Goal: Task Accomplishment & Management: Manage account settings

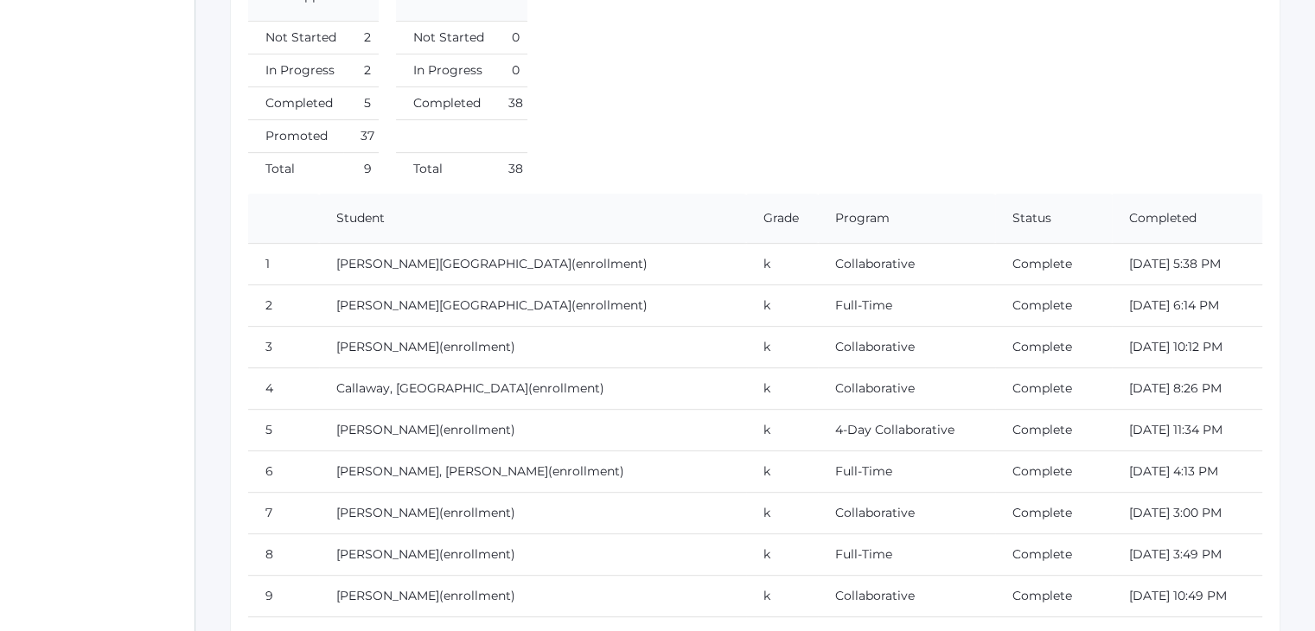
scroll to position [688, 0]
click at [917, 323] on td "Collaborative" at bounding box center [906, 344] width 177 height 42
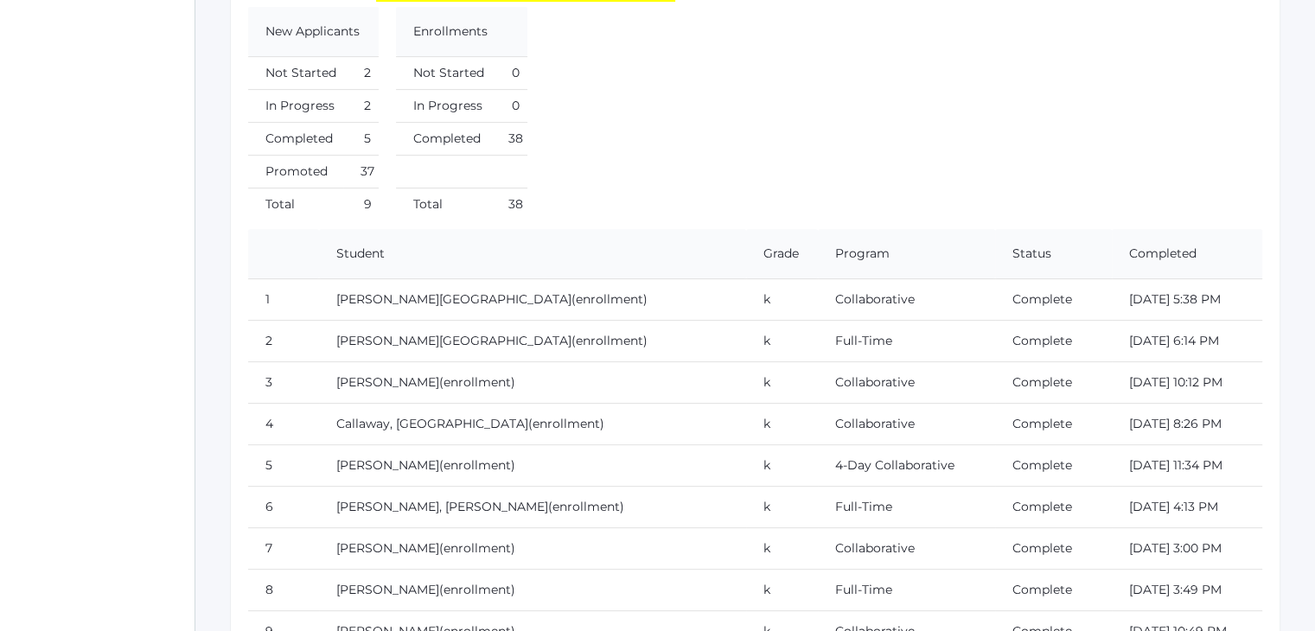
scroll to position [0, 0]
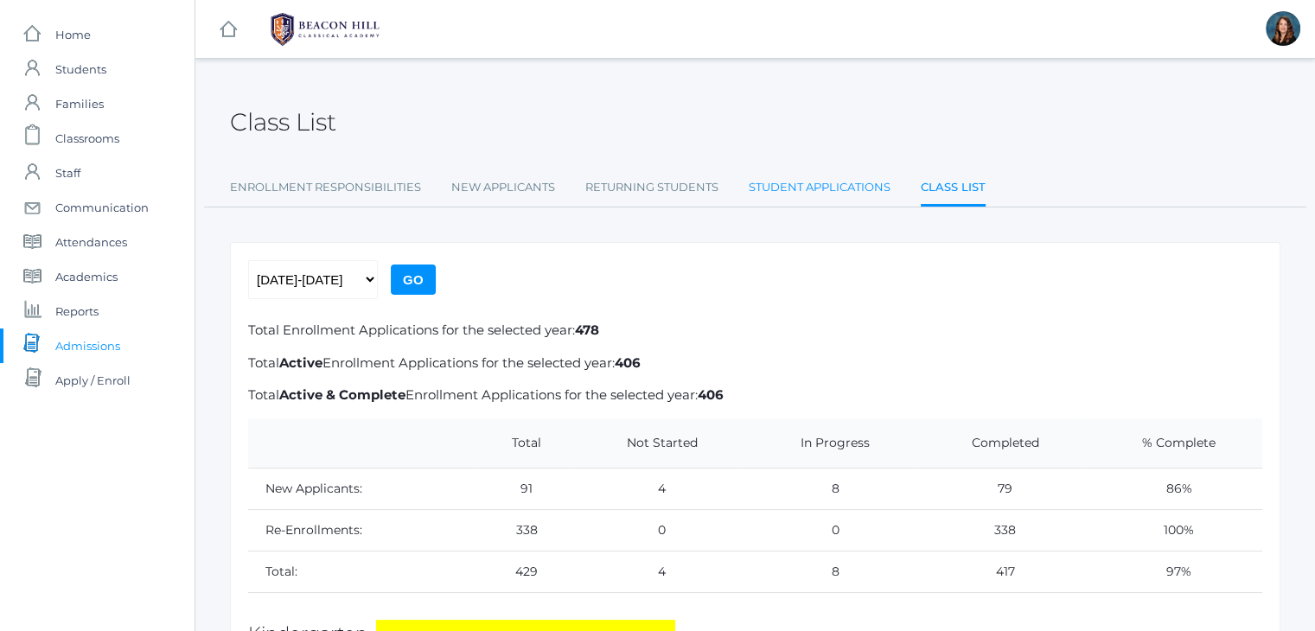
click at [813, 191] on link "Student Applications" at bounding box center [820, 187] width 142 height 35
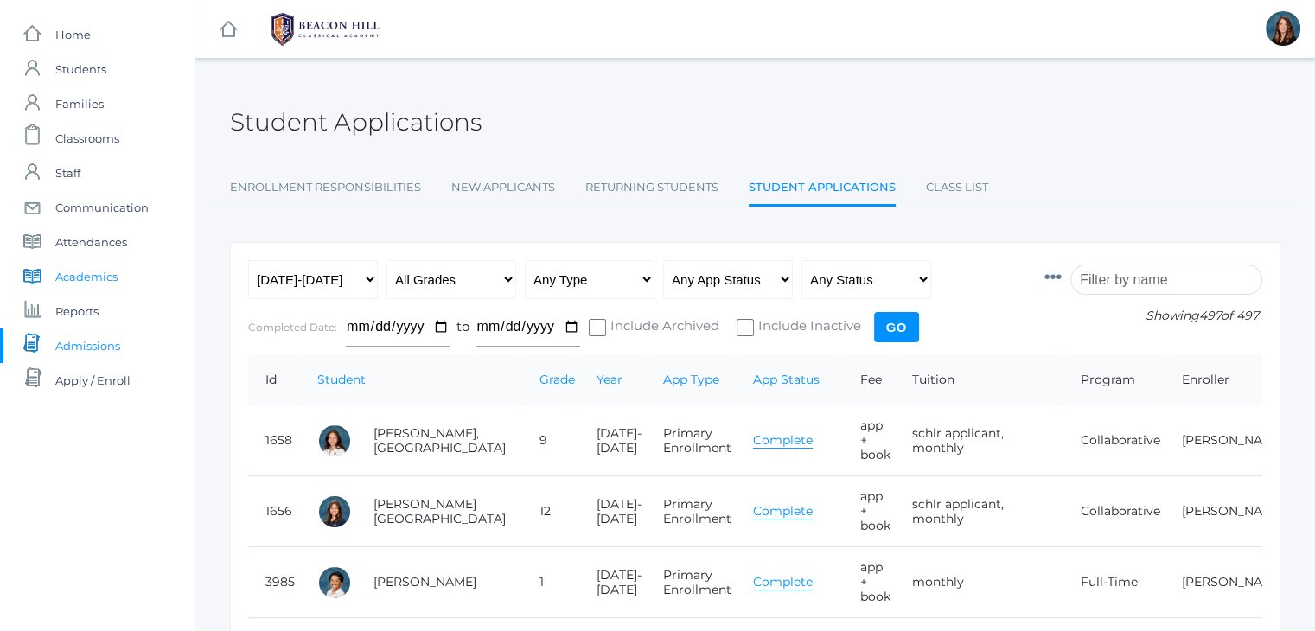
click at [104, 277] on span "Academics" at bounding box center [86, 276] width 62 height 35
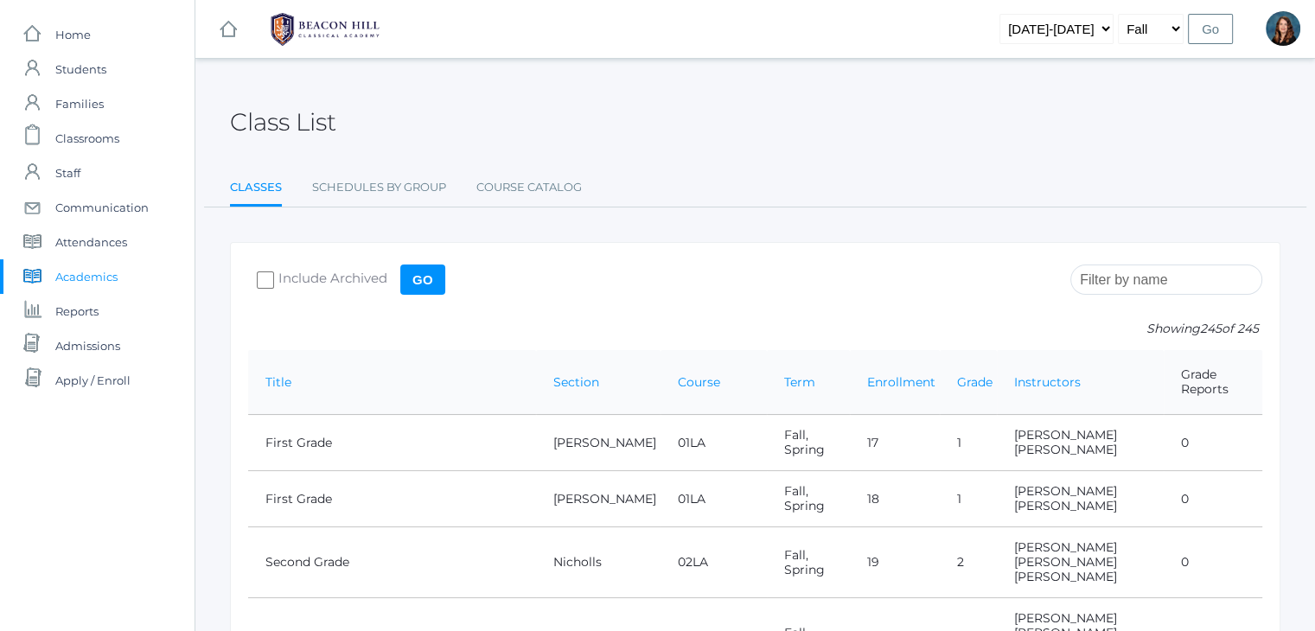
click at [1135, 267] on input "search" at bounding box center [1167, 280] width 192 height 30
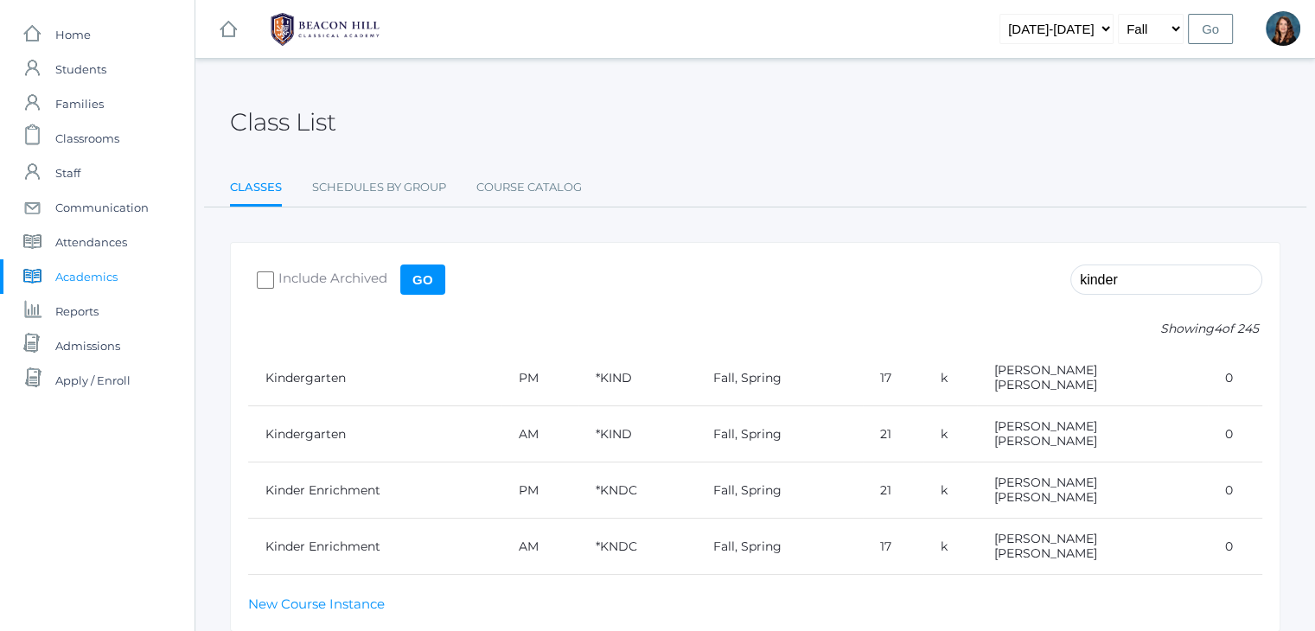
scroll to position [62, 0]
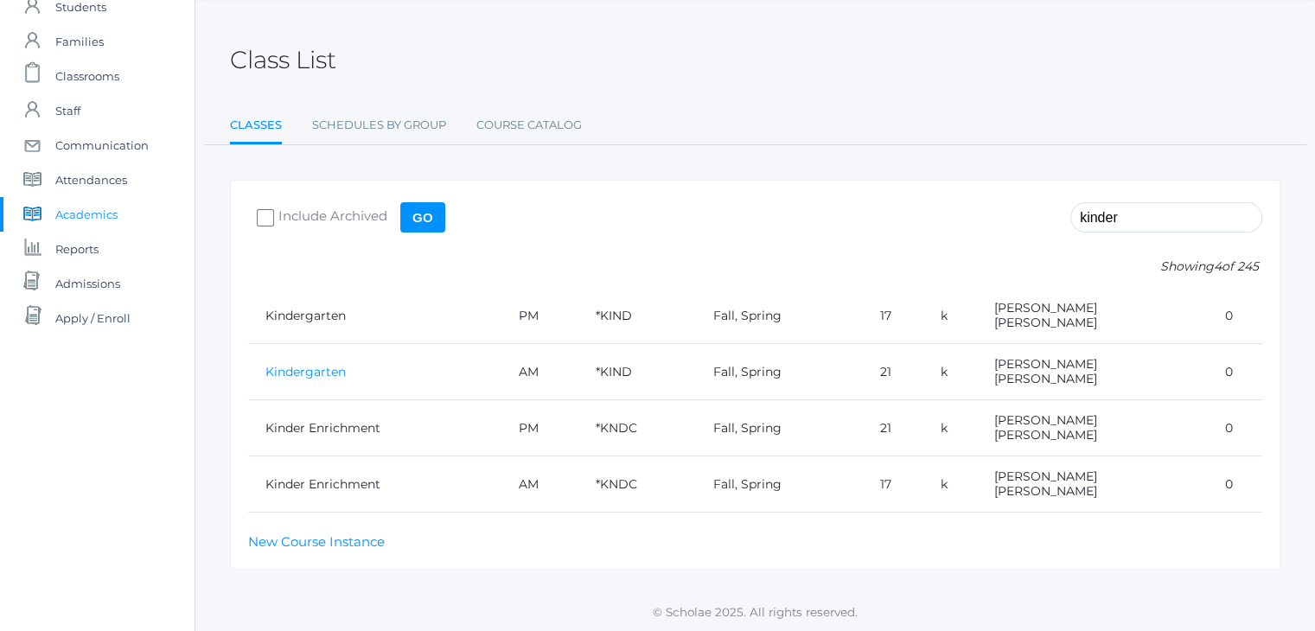
type input "kinder"
click at [323, 367] on link "Kindergarten" at bounding box center [306, 372] width 80 height 16
click at [107, 291] on span "Admissions" at bounding box center [87, 283] width 65 height 35
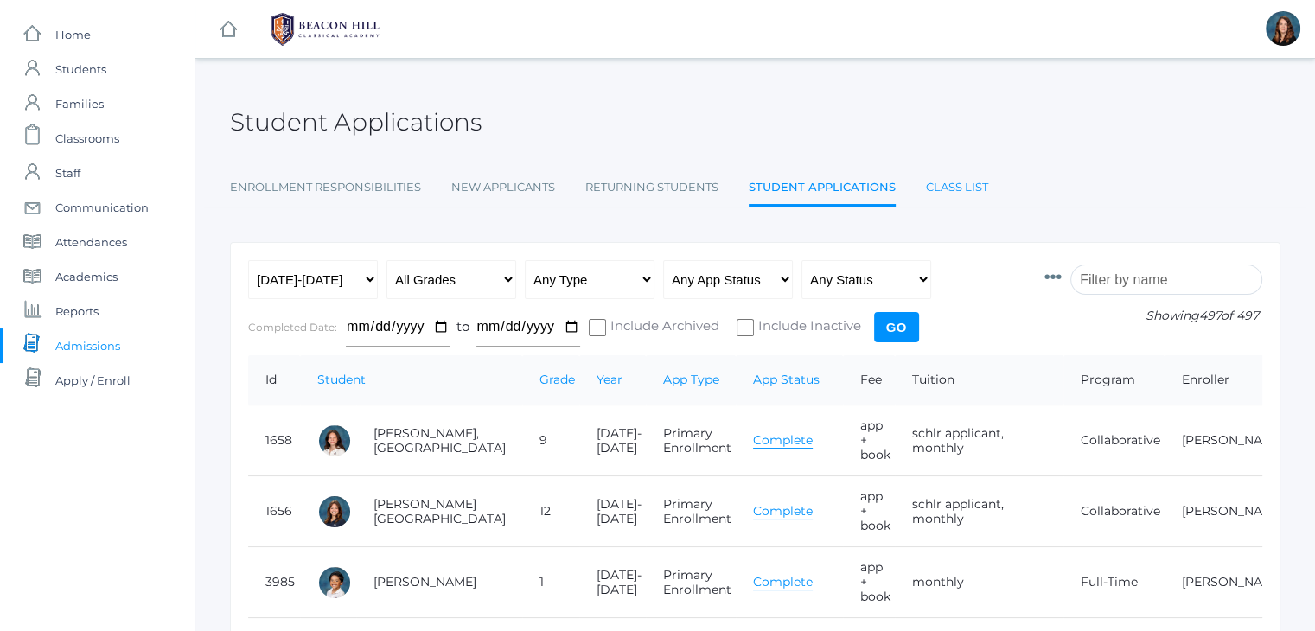
click at [955, 187] on link "Class List" at bounding box center [957, 187] width 62 height 35
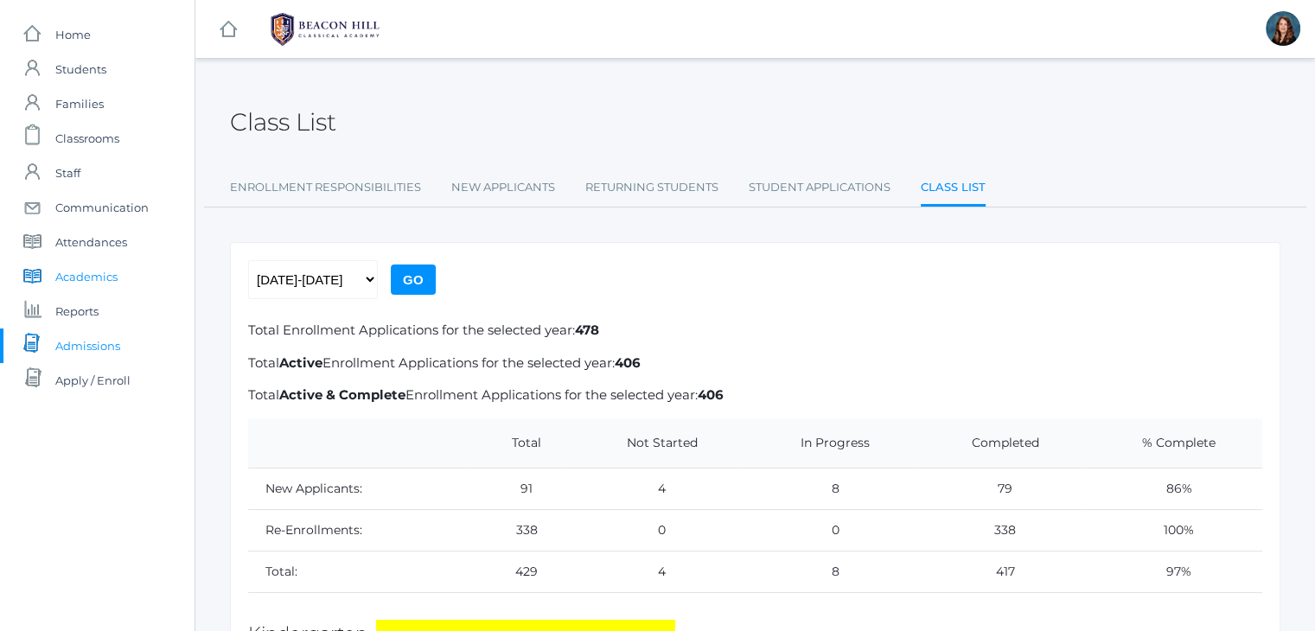
click at [83, 273] on span "Academics" at bounding box center [86, 276] width 62 height 35
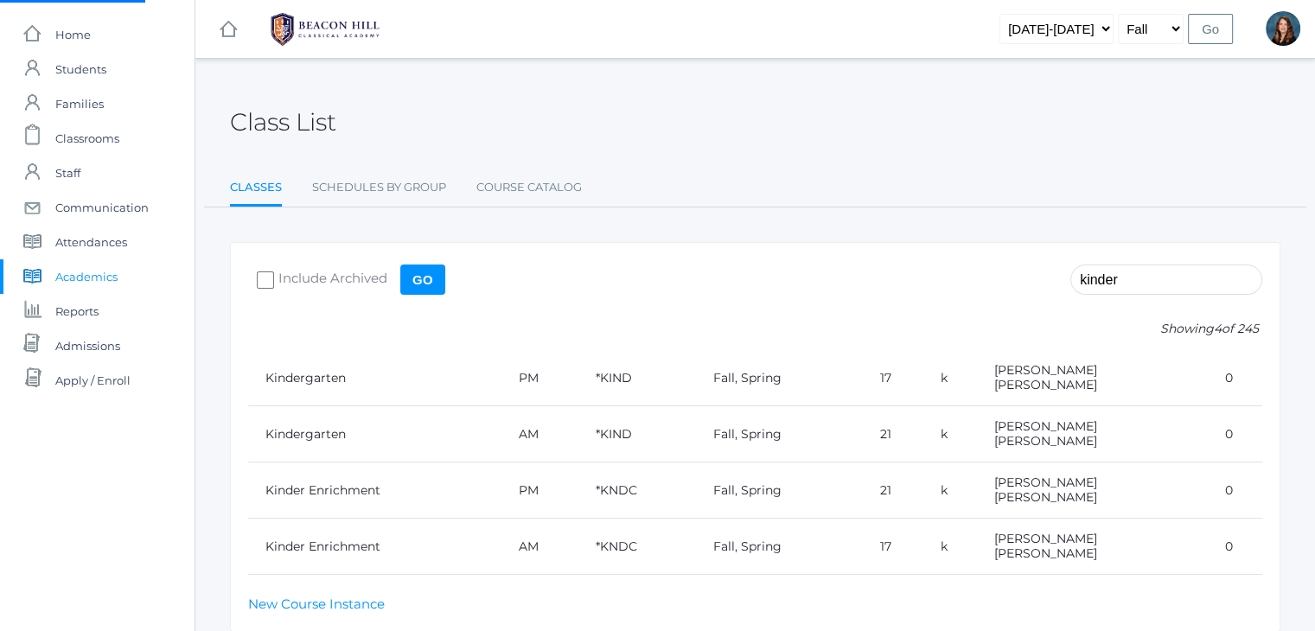
scroll to position [62, 0]
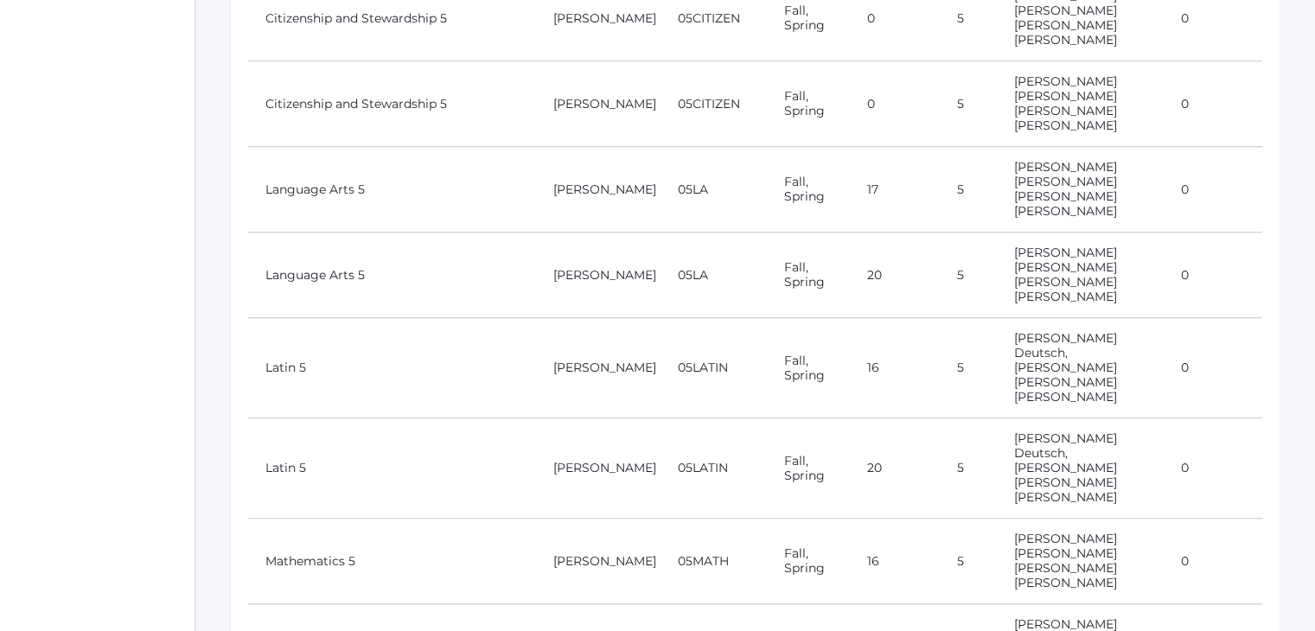
scroll to position [1149, 0]
click at [353, 182] on link "Language Arts 5" at bounding box center [315, 190] width 99 height 16
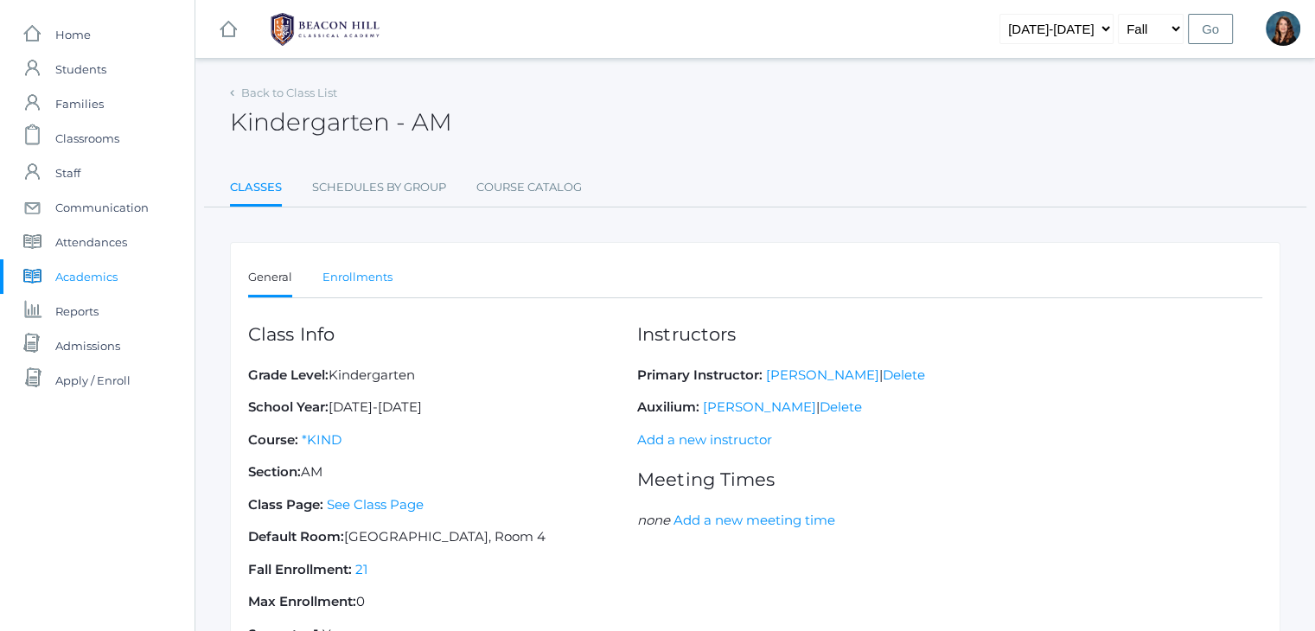
click at [348, 272] on link "Enrollments" at bounding box center [358, 277] width 70 height 35
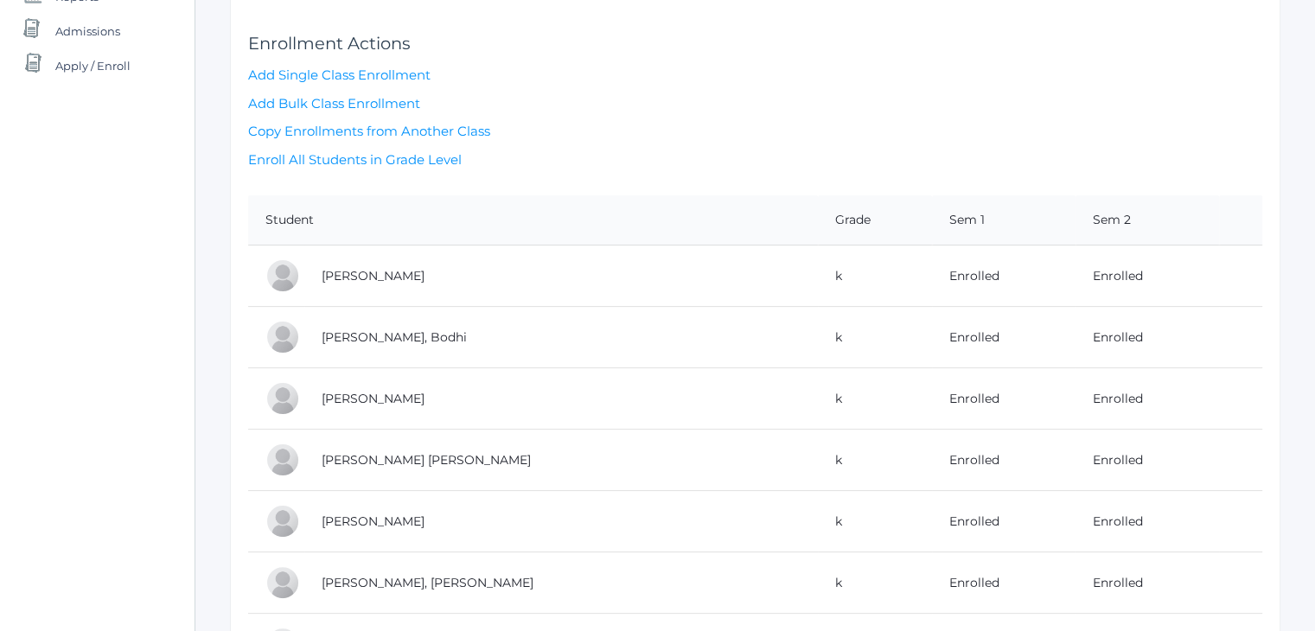
scroll to position [298, 0]
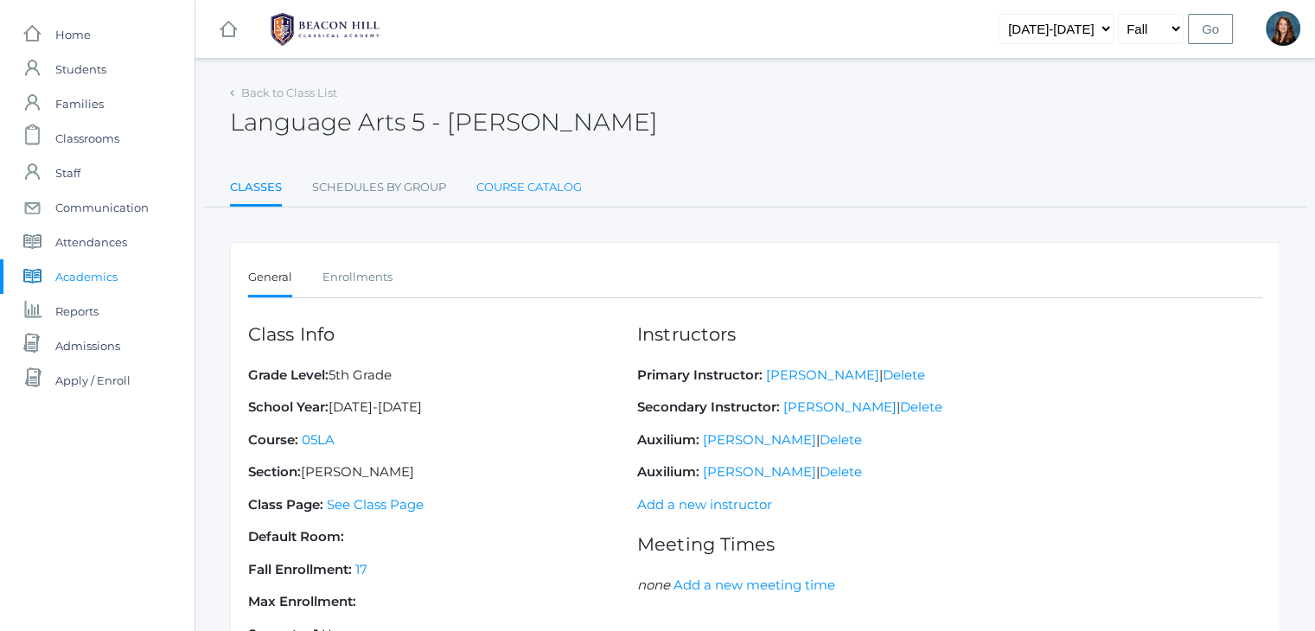
click at [518, 182] on link "Course Catalog" at bounding box center [530, 187] width 106 height 35
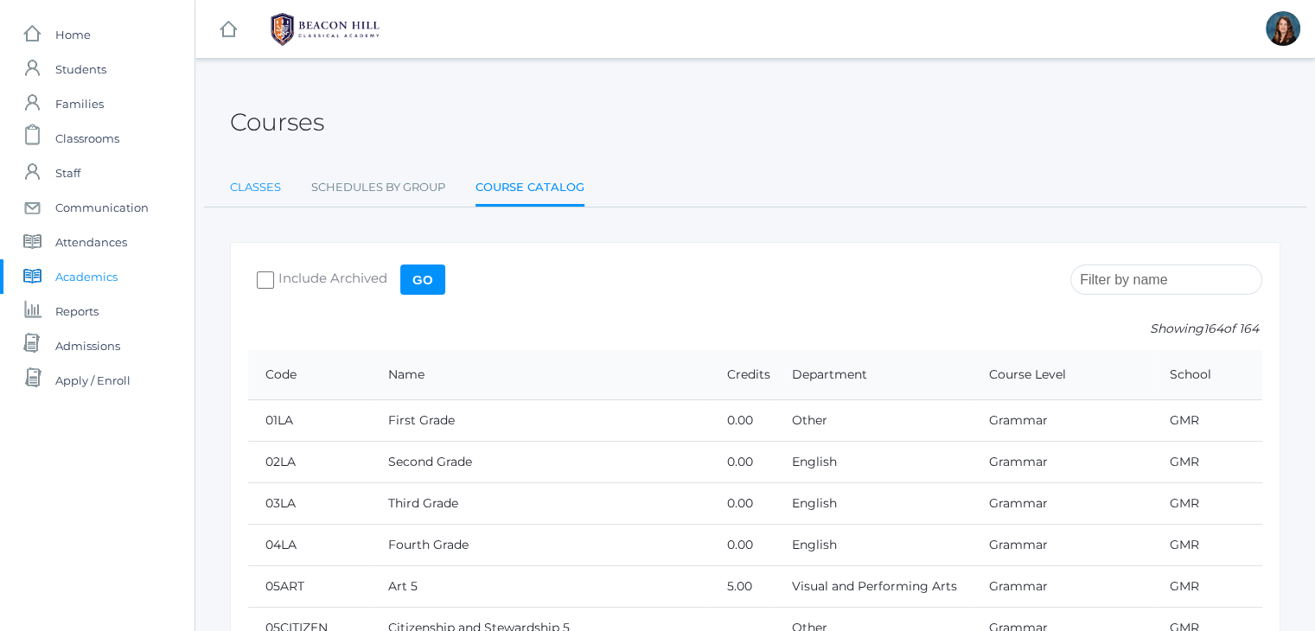
click at [269, 185] on link "Classes" at bounding box center [255, 187] width 51 height 35
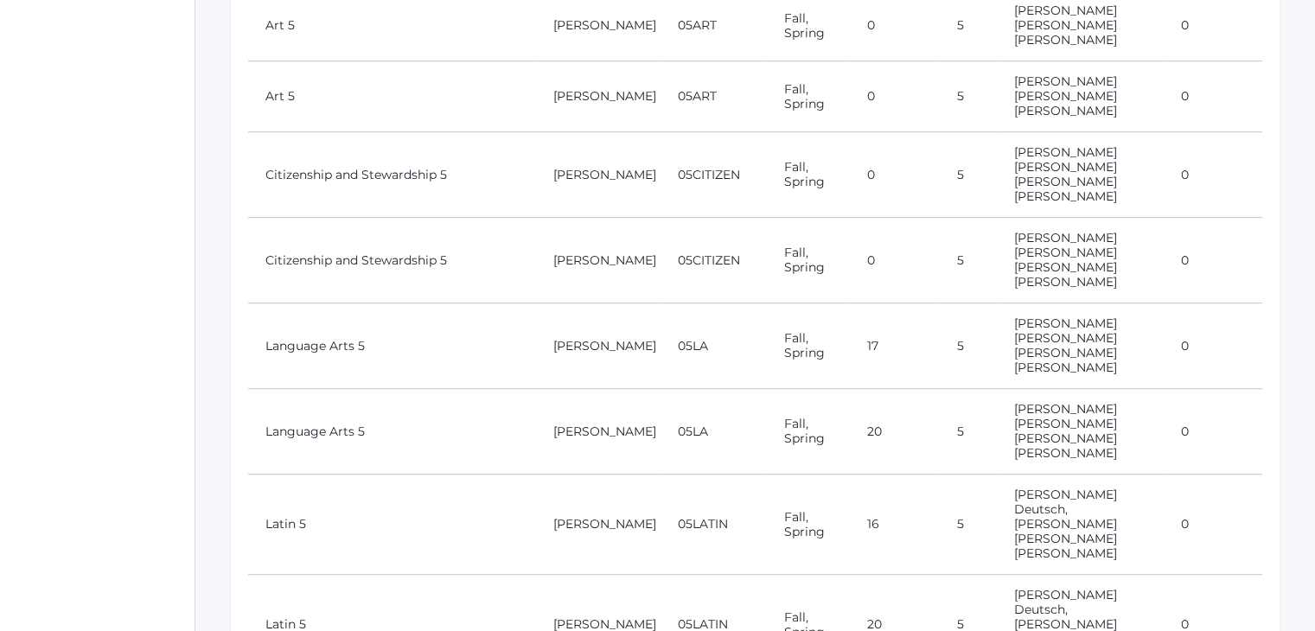
scroll to position [996, 0]
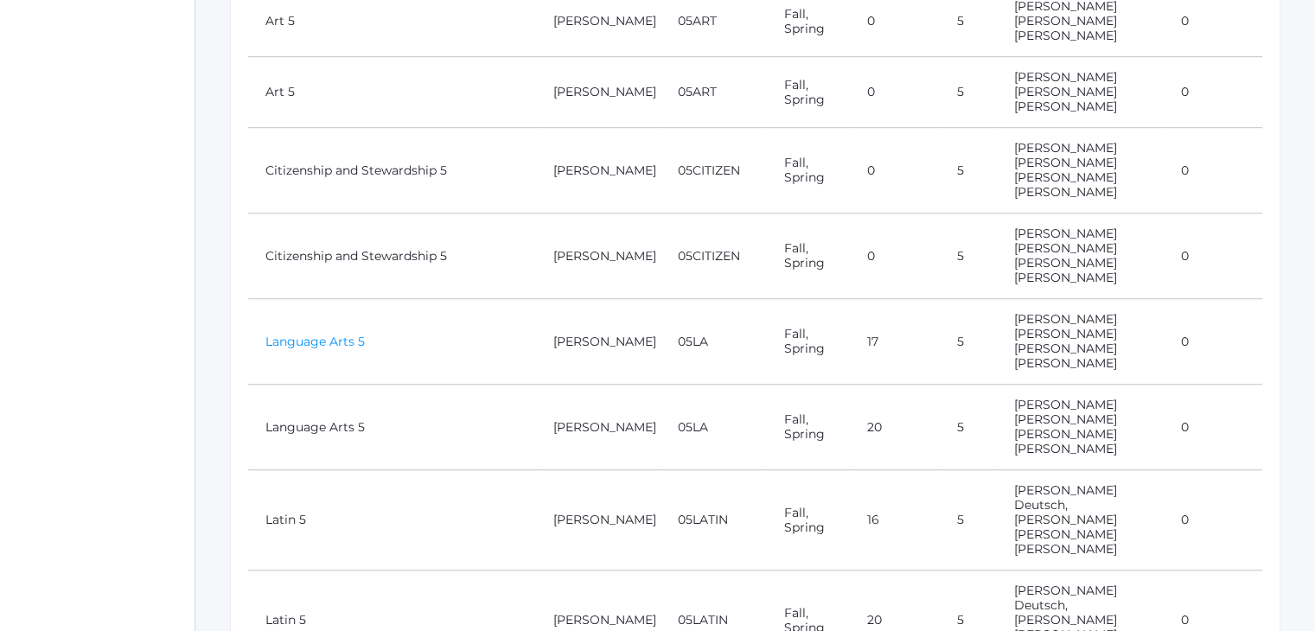
click at [334, 334] on link "Language Arts 5" at bounding box center [315, 342] width 99 height 16
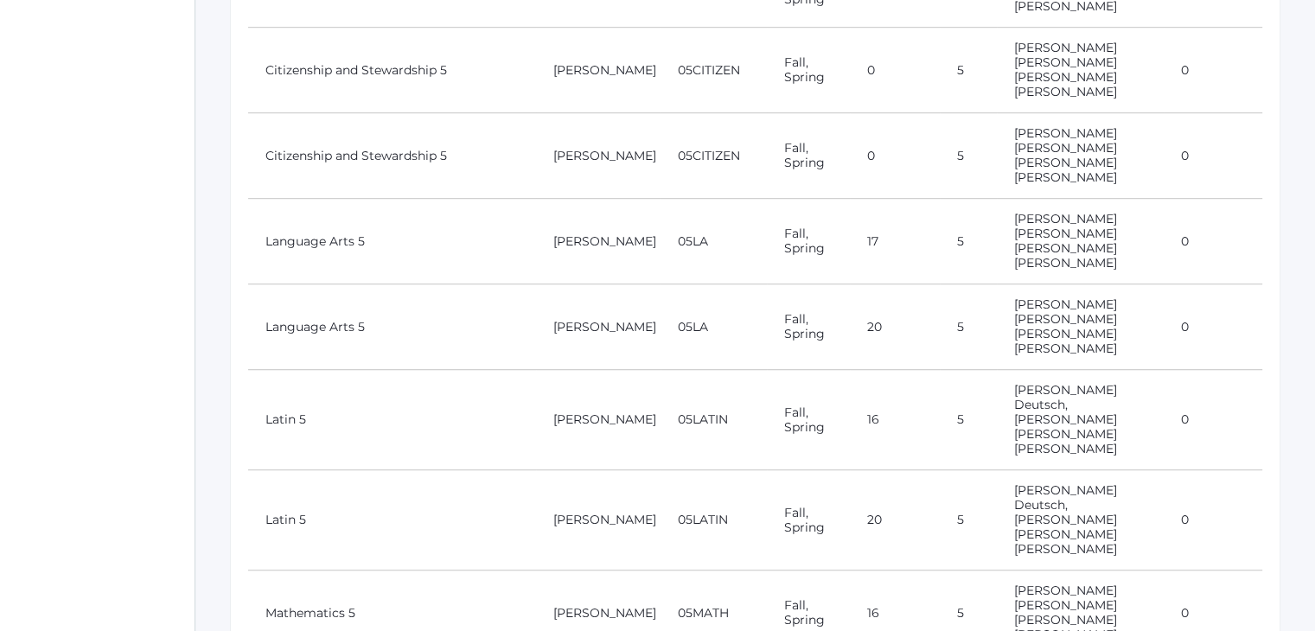
scroll to position [1098, 0]
click at [293, 410] on link "Latin 5" at bounding box center [286, 418] width 41 height 16
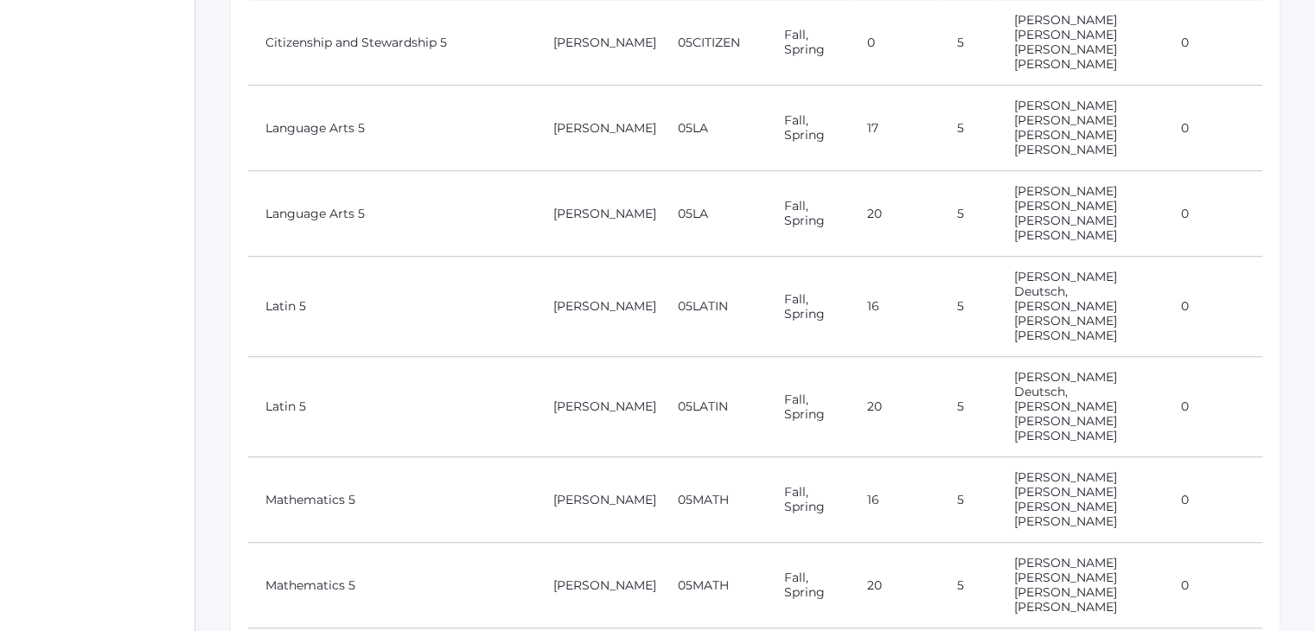
scroll to position [1220, 0]
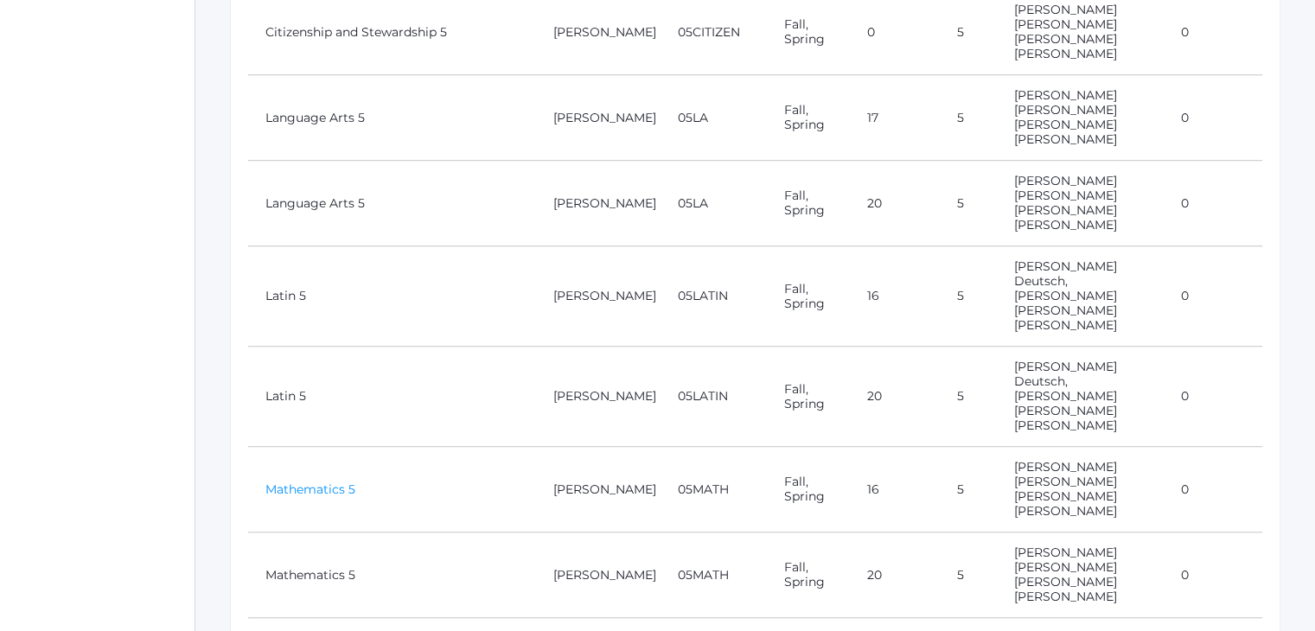
click at [304, 482] on link "Mathematics 5" at bounding box center [311, 490] width 90 height 16
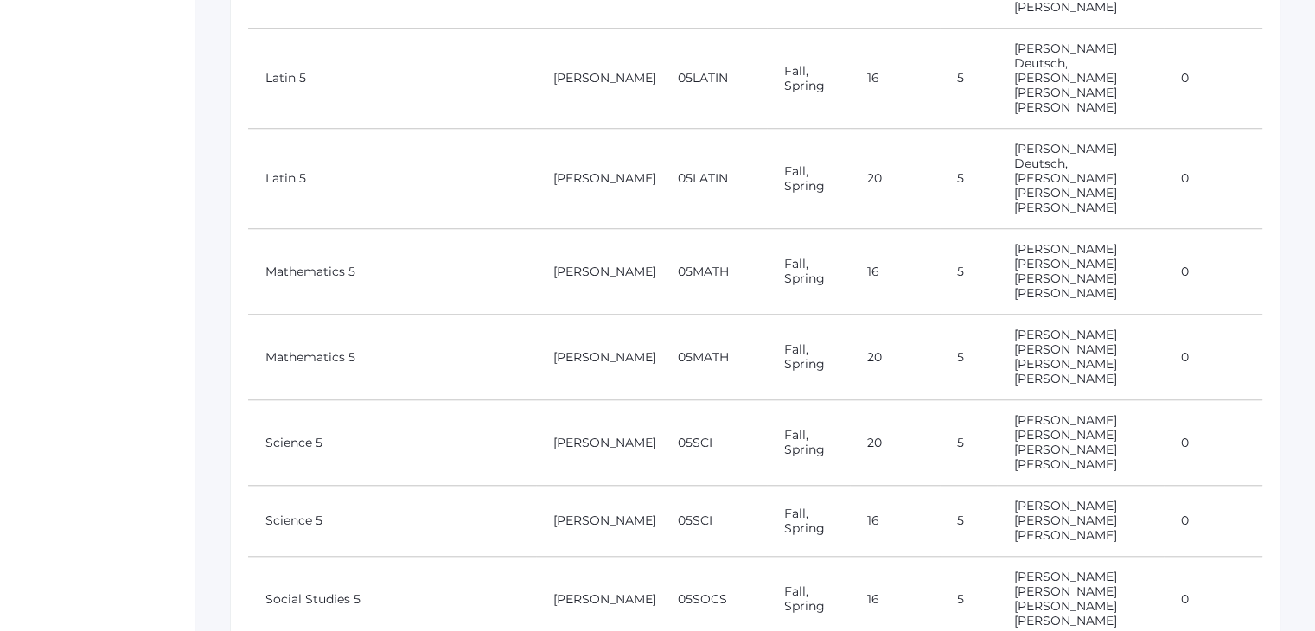
scroll to position [1444, 0]
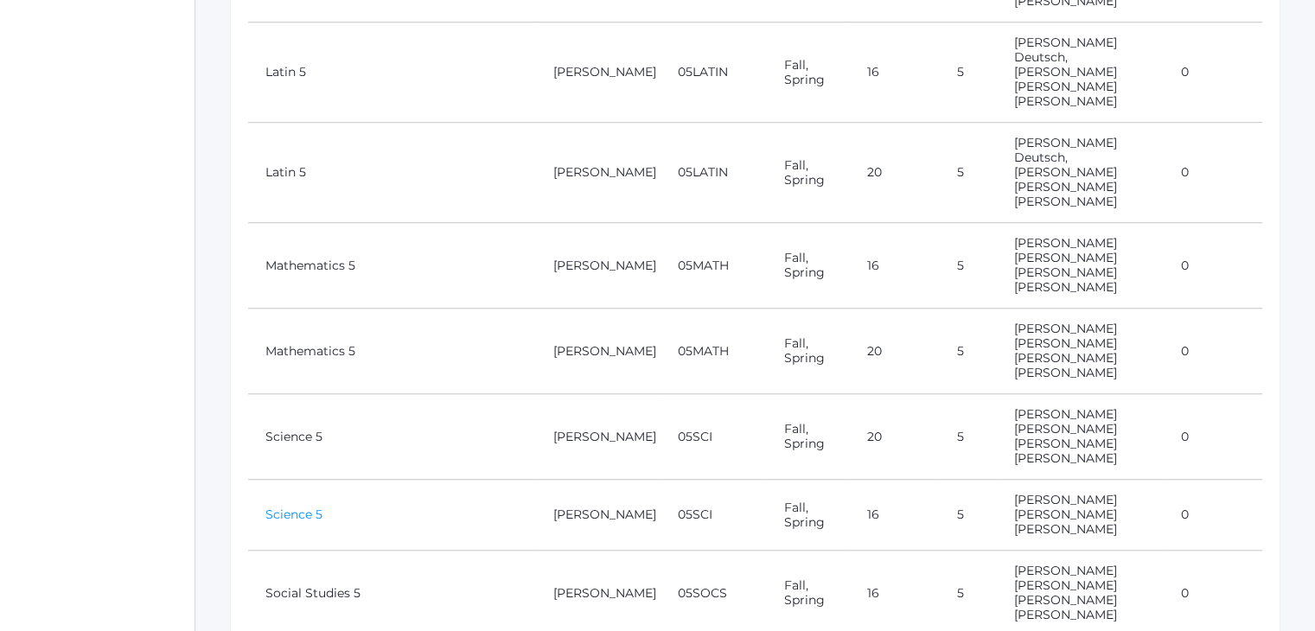
click at [315, 507] on link "Science 5" at bounding box center [294, 515] width 57 height 16
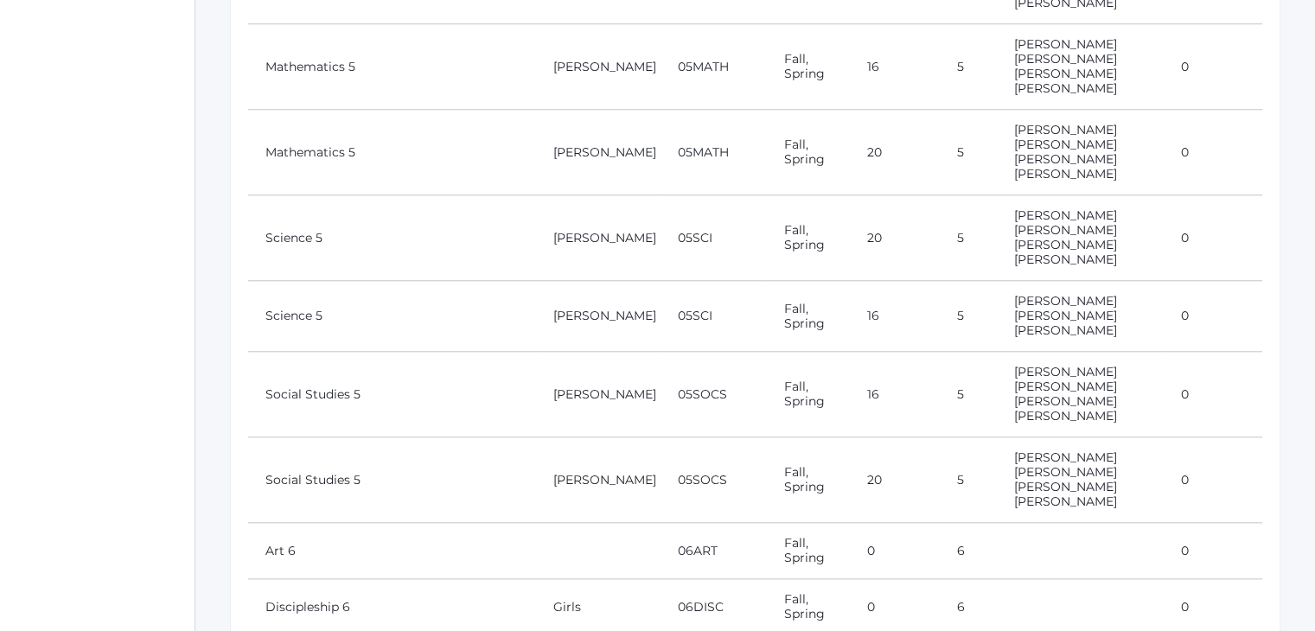
scroll to position [1645, 0]
click at [316, 385] on link "Social Studies 5" at bounding box center [313, 393] width 95 height 16
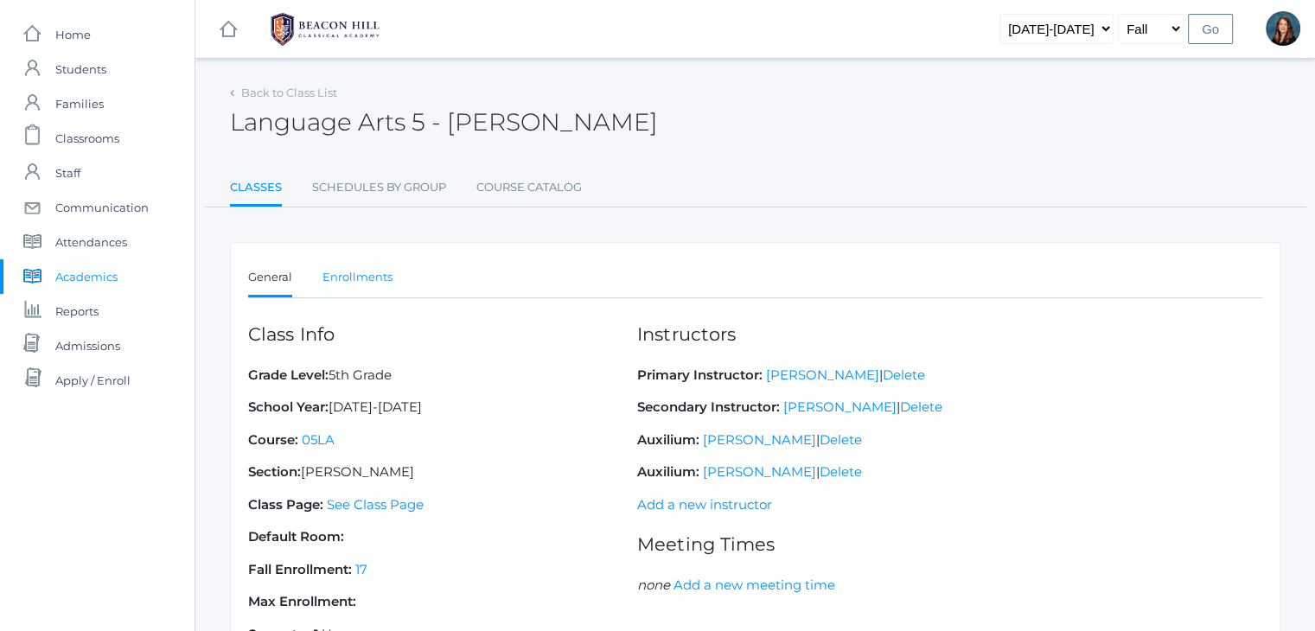
click at [368, 278] on link "Enrollments" at bounding box center [358, 277] width 70 height 35
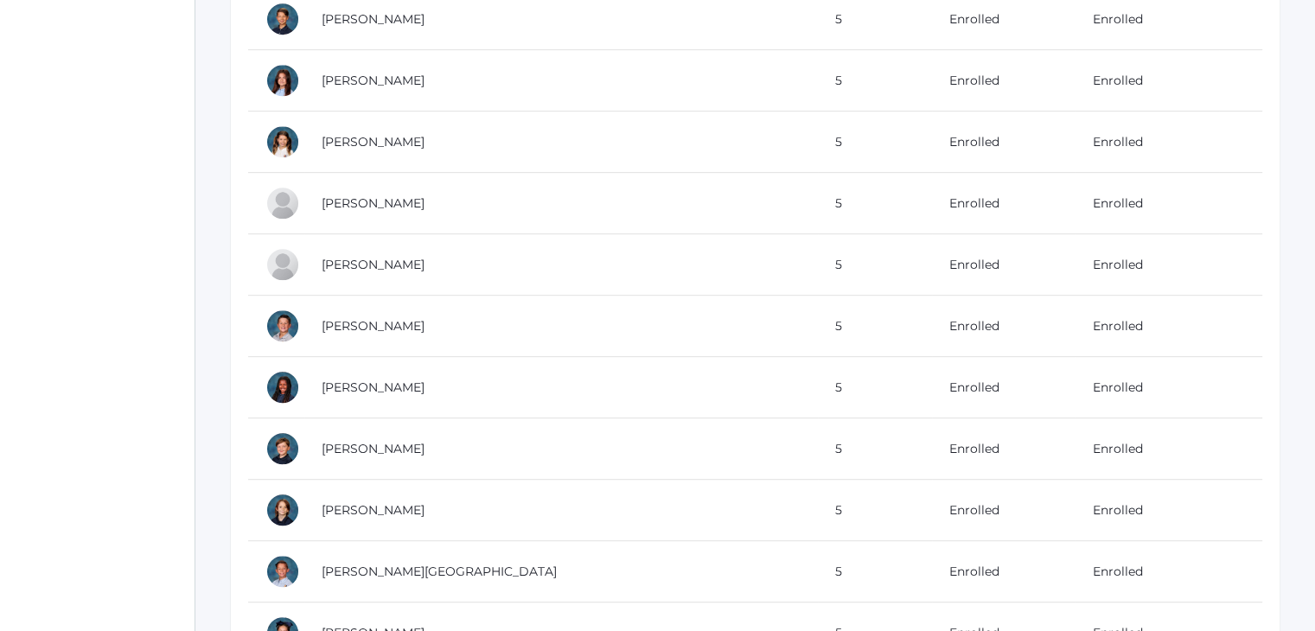
scroll to position [881, 0]
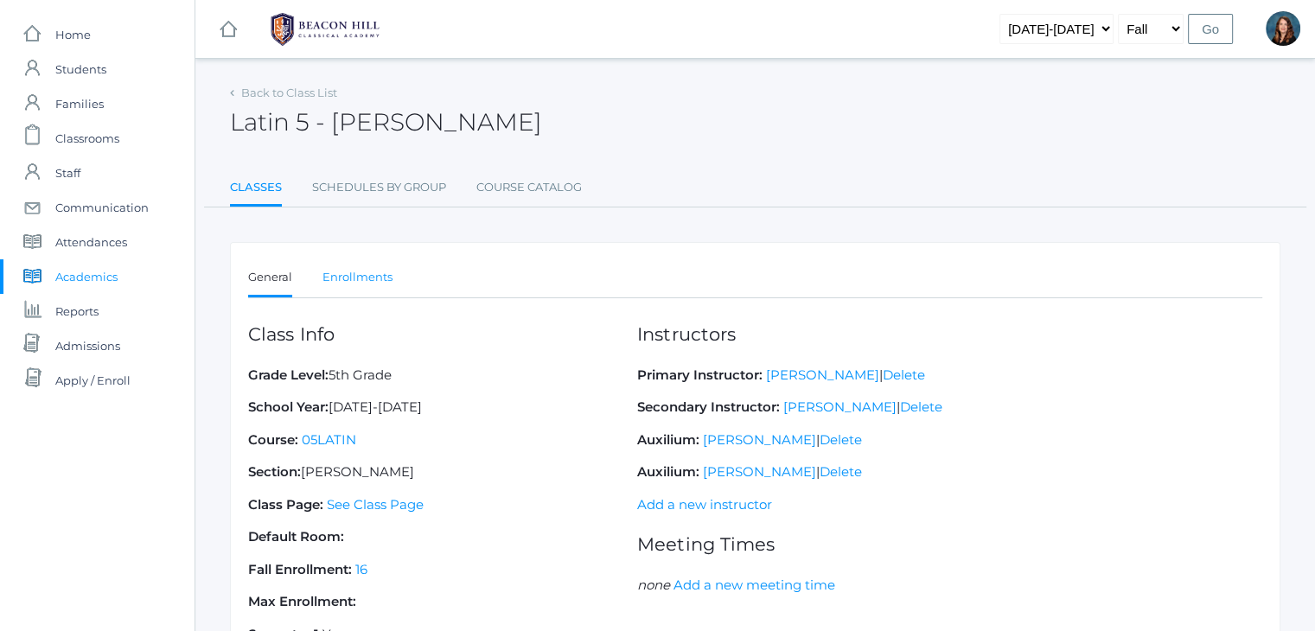
click at [346, 276] on link "Enrollments" at bounding box center [358, 277] width 70 height 35
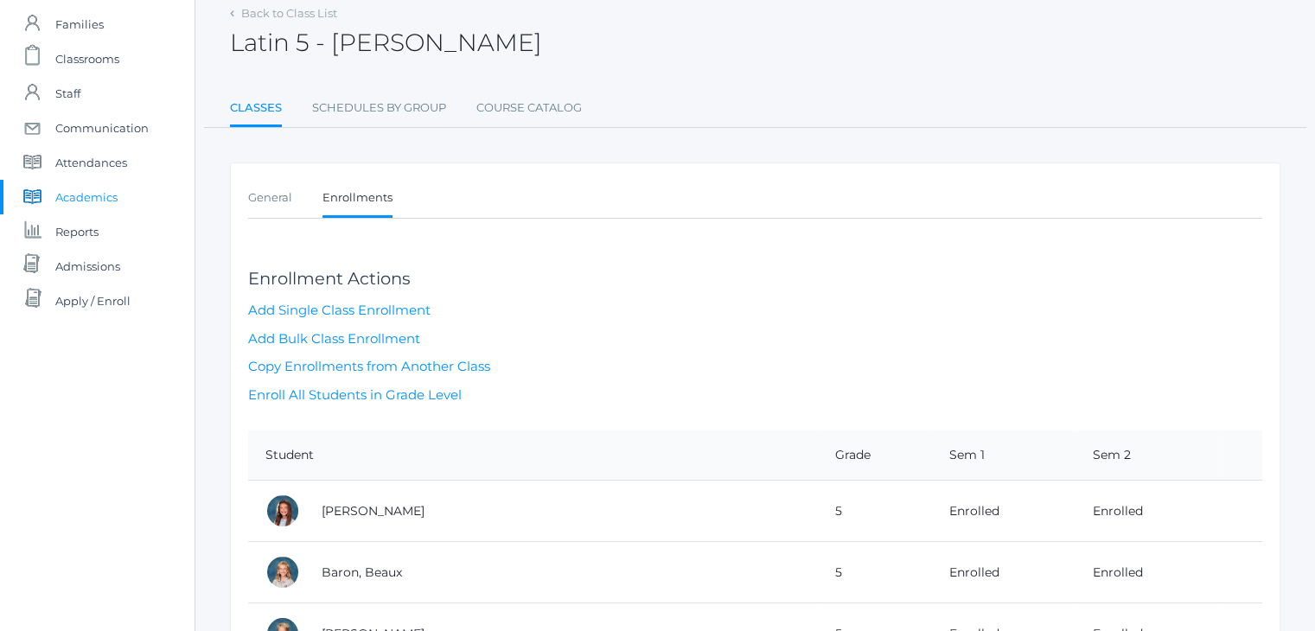
scroll to position [80, 0]
click at [378, 309] on link "Add Single Class Enrollment" at bounding box center [339, 310] width 182 height 16
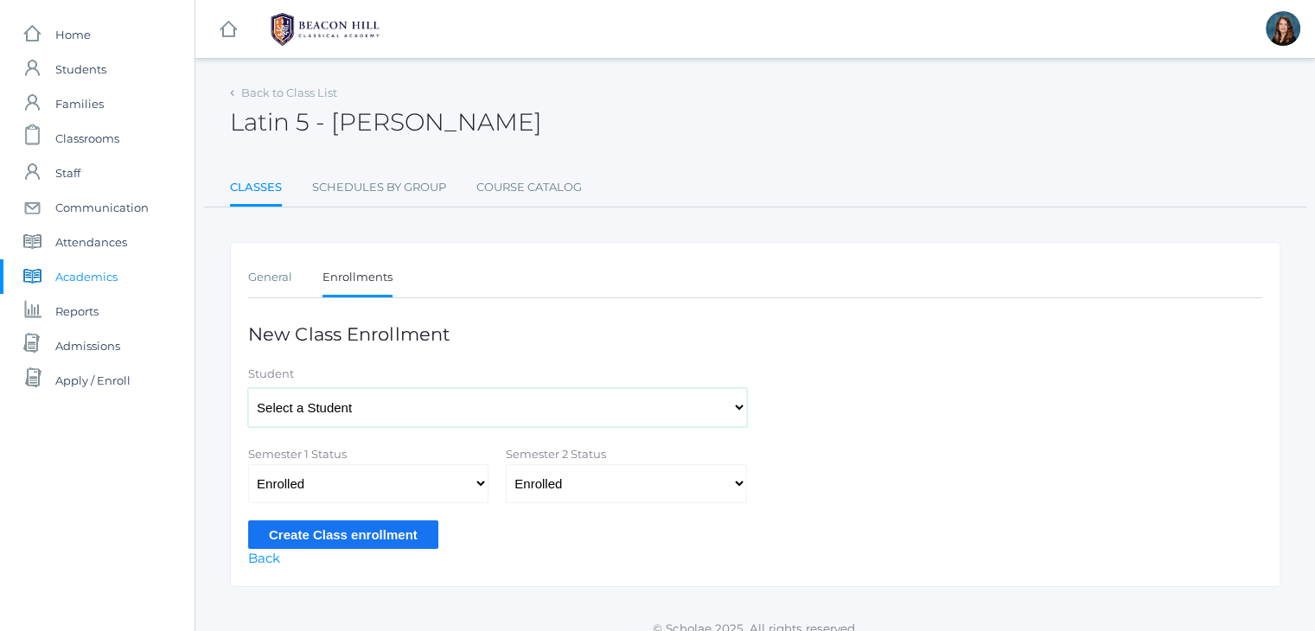
click at [480, 419] on select "Select a Student [PERSON_NAME], [PERSON_NAME], [PERSON_NAME], [PERSON_NAME], [P…" at bounding box center [497, 407] width 499 height 39
select select "4416"
click at [248, 388] on select "Select a Student [PERSON_NAME], [PERSON_NAME], [PERSON_NAME], [PERSON_NAME], [P…" at bounding box center [497, 407] width 499 height 39
click at [355, 532] on input "Create Class enrollment" at bounding box center [343, 535] width 190 height 29
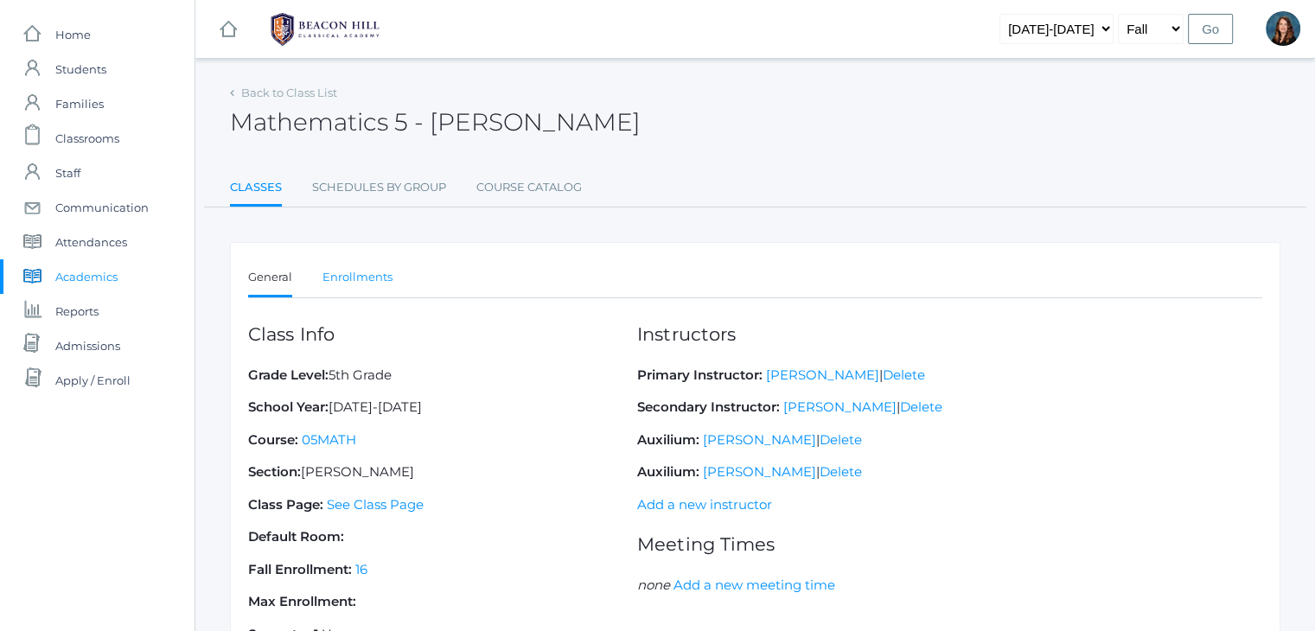
click at [355, 267] on link "Enrollments" at bounding box center [358, 277] width 70 height 35
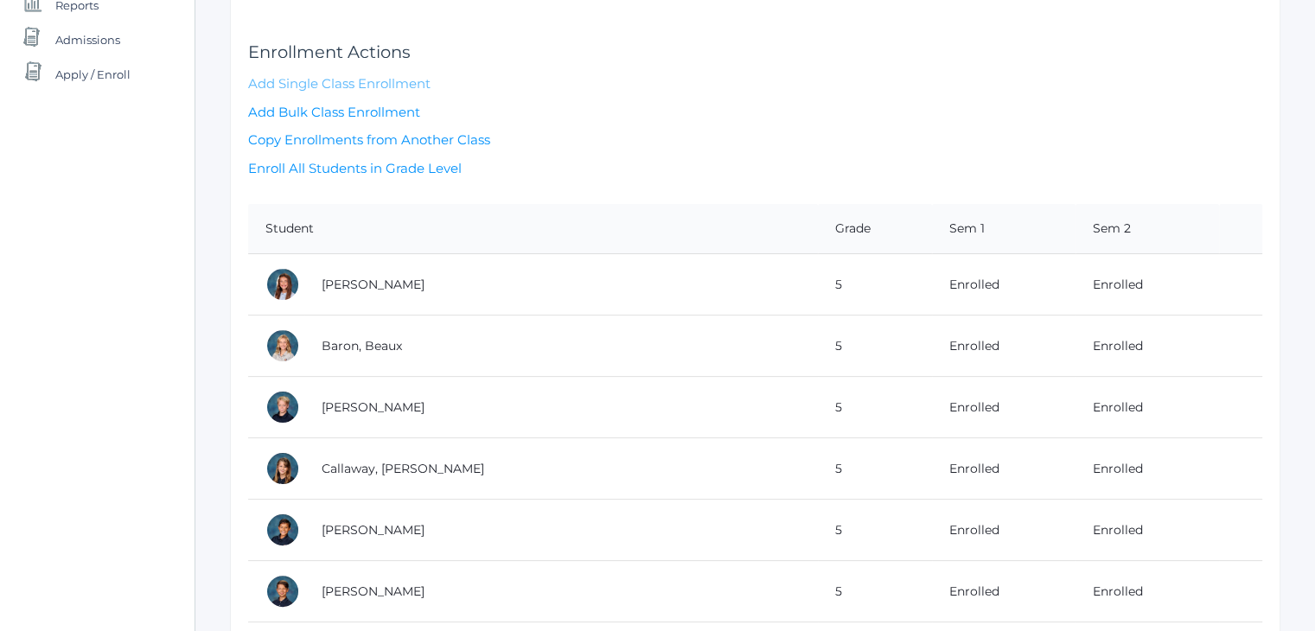
scroll to position [232, 0]
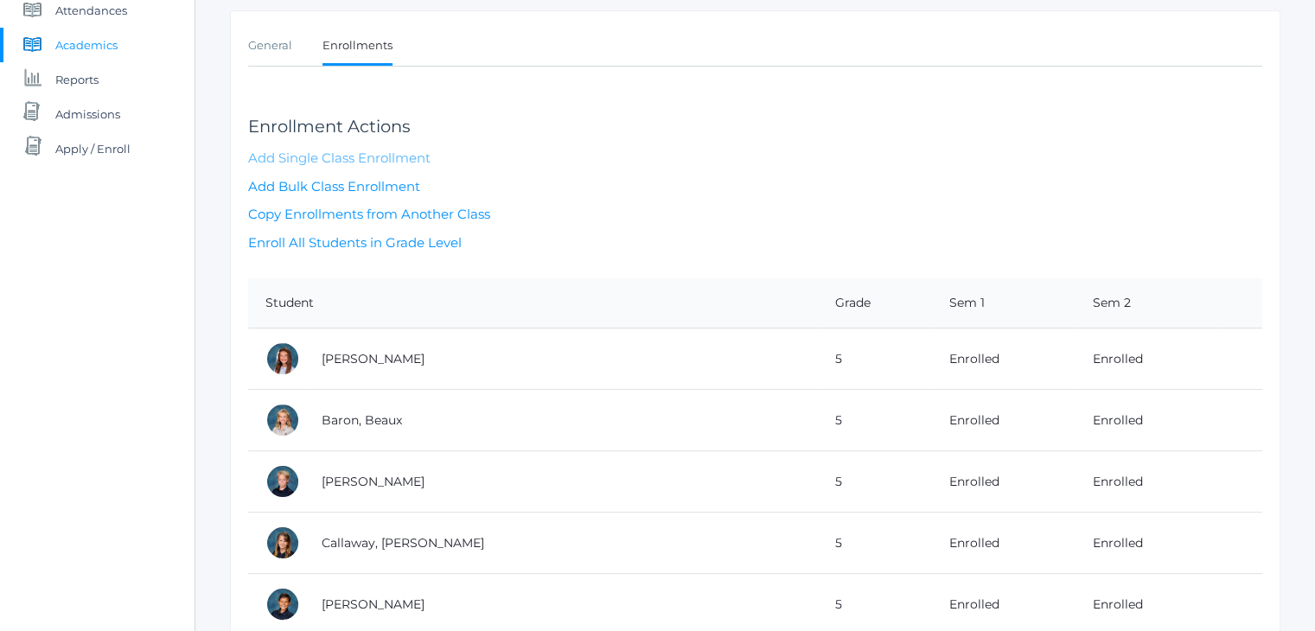
click at [319, 150] on link "Add Single Class Enrollment" at bounding box center [339, 158] width 182 height 16
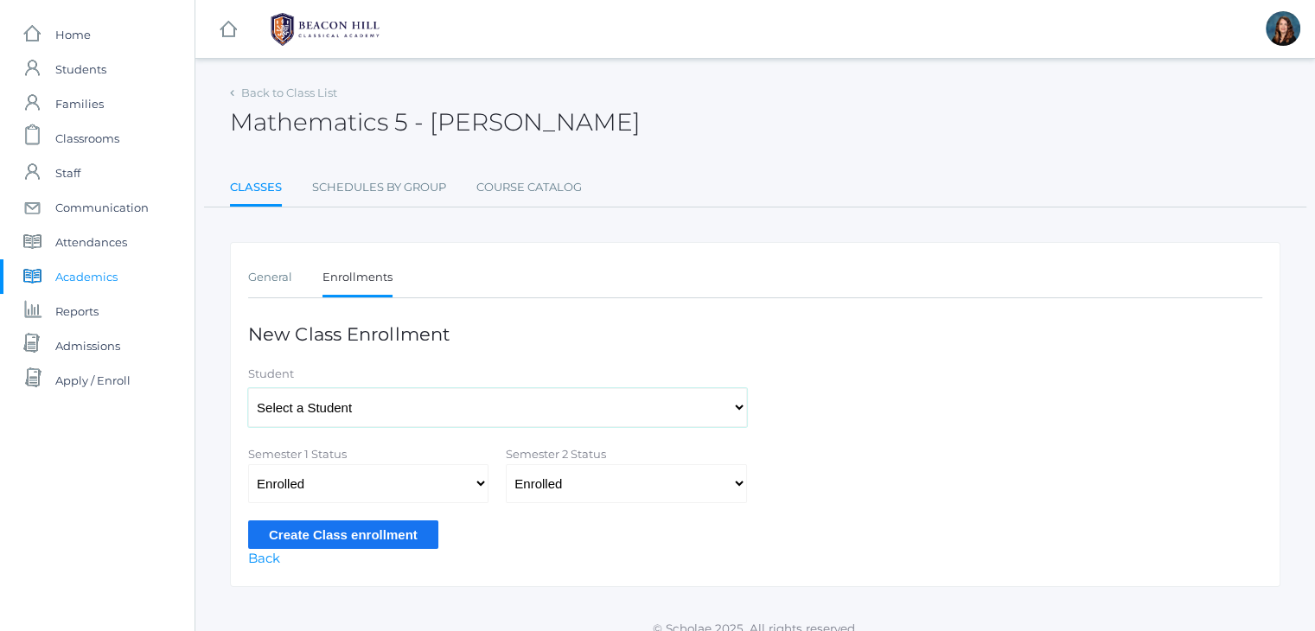
click at [456, 409] on select "Select a Student Abdulla, Charlotte Abdulla, Phoenix Abrea, Grayson Abrea, Domi…" at bounding box center [497, 407] width 499 height 39
select select "4416"
click at [248, 388] on select "Select a Student Abdulla, Charlotte Abdulla, Phoenix Abrea, Grayson Abrea, Domi…" at bounding box center [497, 407] width 499 height 39
click at [341, 534] on input "Create Class enrollment" at bounding box center [343, 535] width 190 height 29
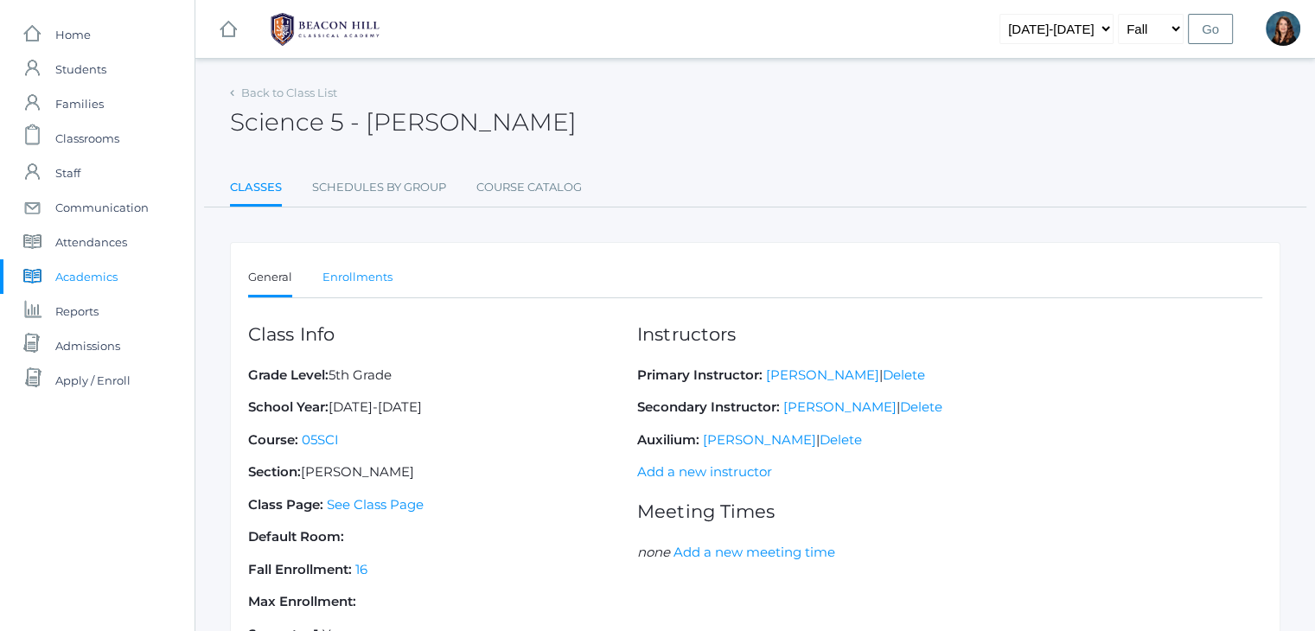
click at [348, 272] on link "Enrollments" at bounding box center [358, 277] width 70 height 35
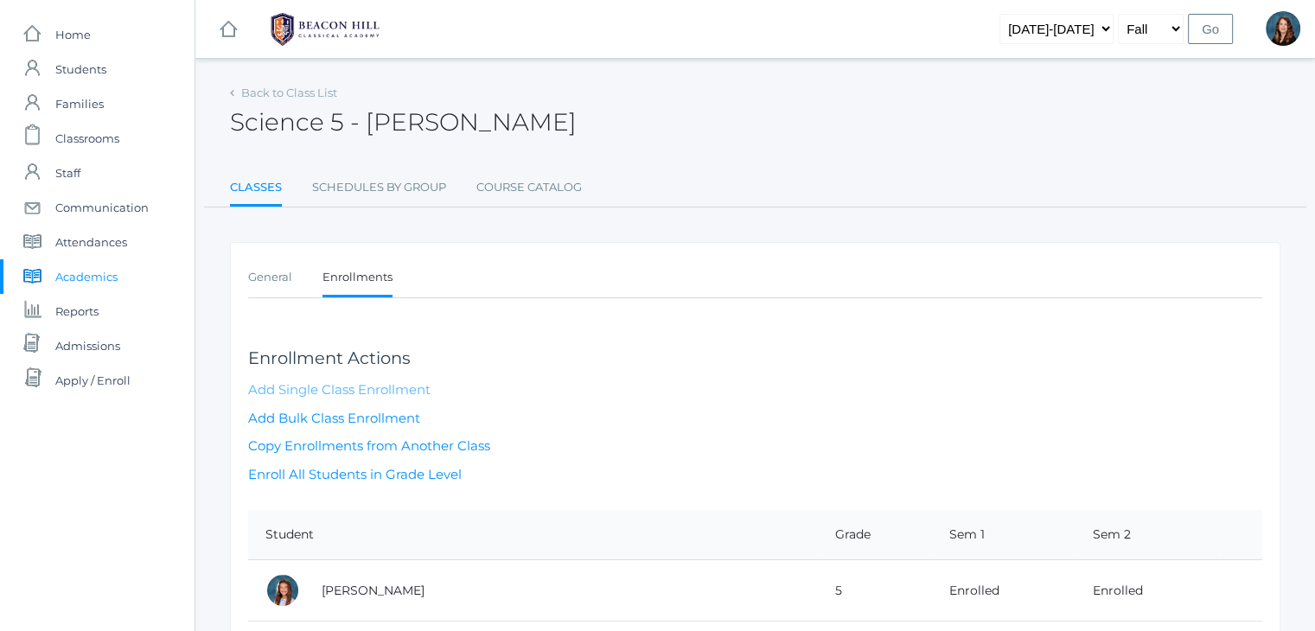
click at [374, 385] on link "Add Single Class Enrollment" at bounding box center [339, 389] width 182 height 16
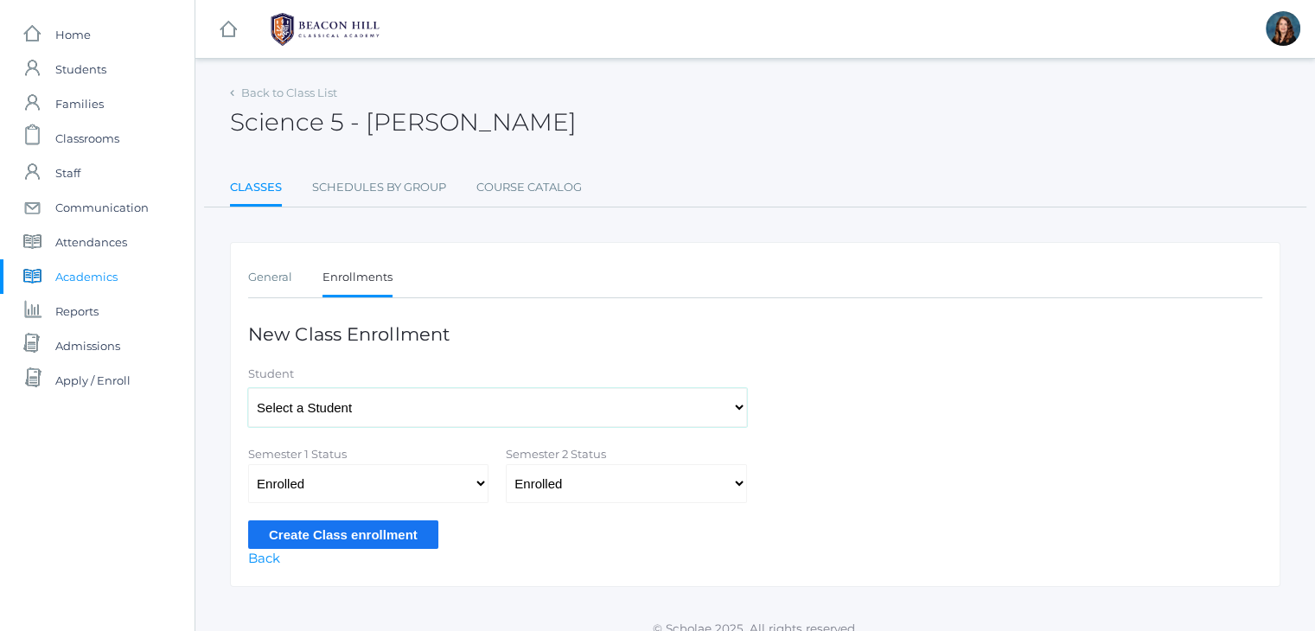
click at [404, 409] on select "Select a Student Abdulla, Charlotte Abdulla, Phoenix Abrea, Grayson Abrea, Domi…" at bounding box center [497, 407] width 499 height 39
select select "4416"
click at [248, 388] on select "Select a Student [PERSON_NAME], [PERSON_NAME], [PERSON_NAME], [PERSON_NAME], [P…" at bounding box center [497, 407] width 499 height 39
click at [336, 530] on input "Create Class enrollment" at bounding box center [343, 535] width 190 height 29
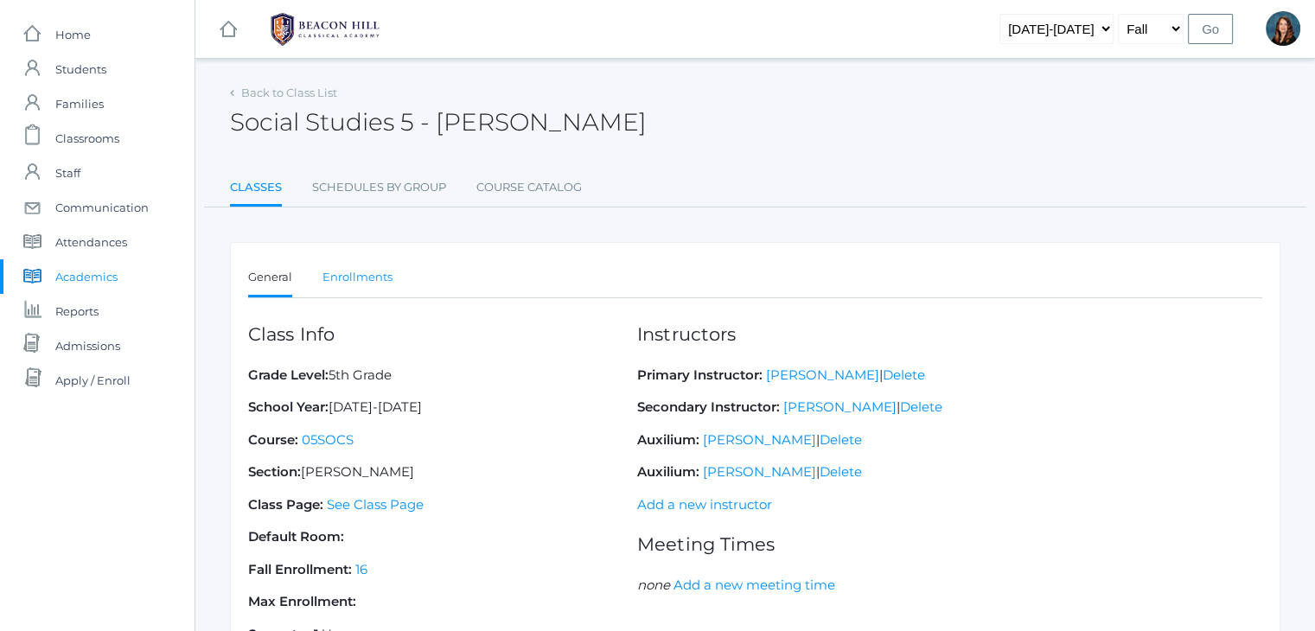
click at [351, 271] on link "Enrollments" at bounding box center [358, 277] width 70 height 35
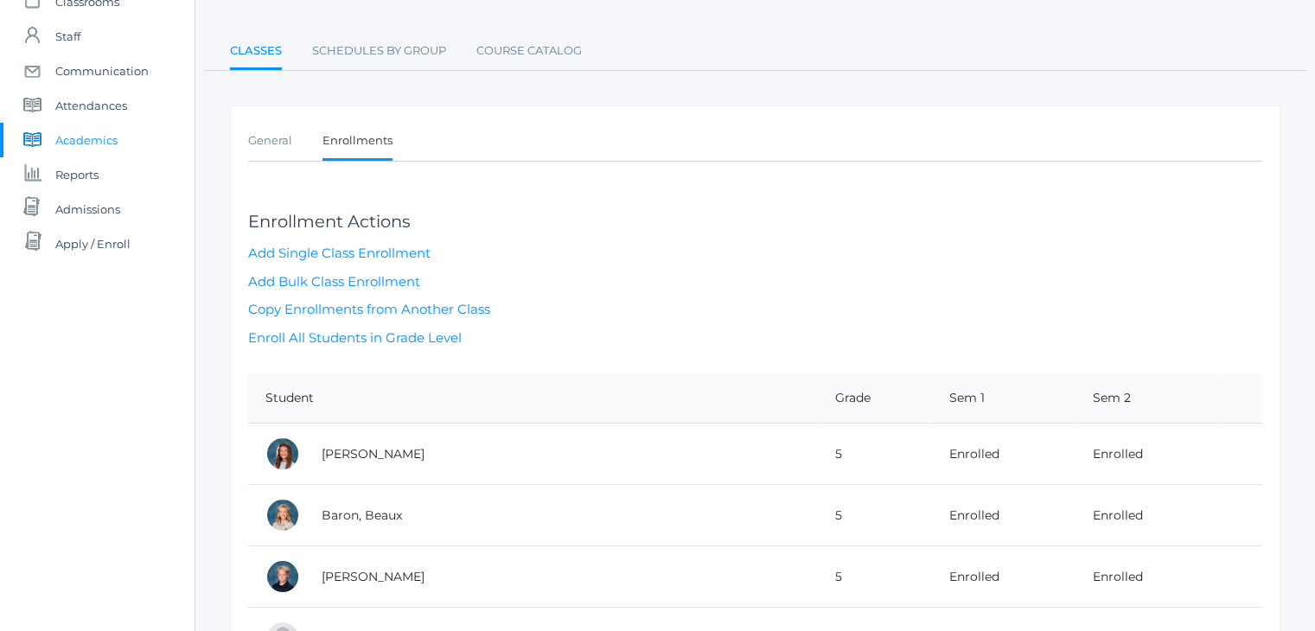
scroll to position [127, 0]
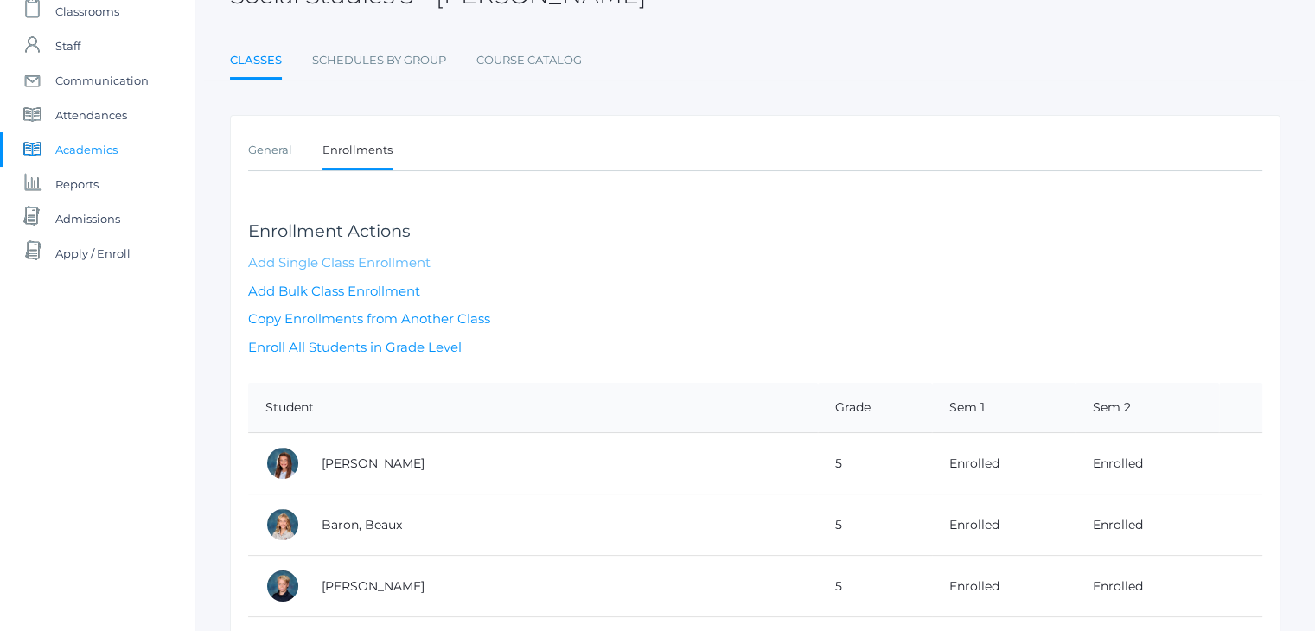
click at [368, 265] on link "Add Single Class Enrollment" at bounding box center [339, 262] width 182 height 16
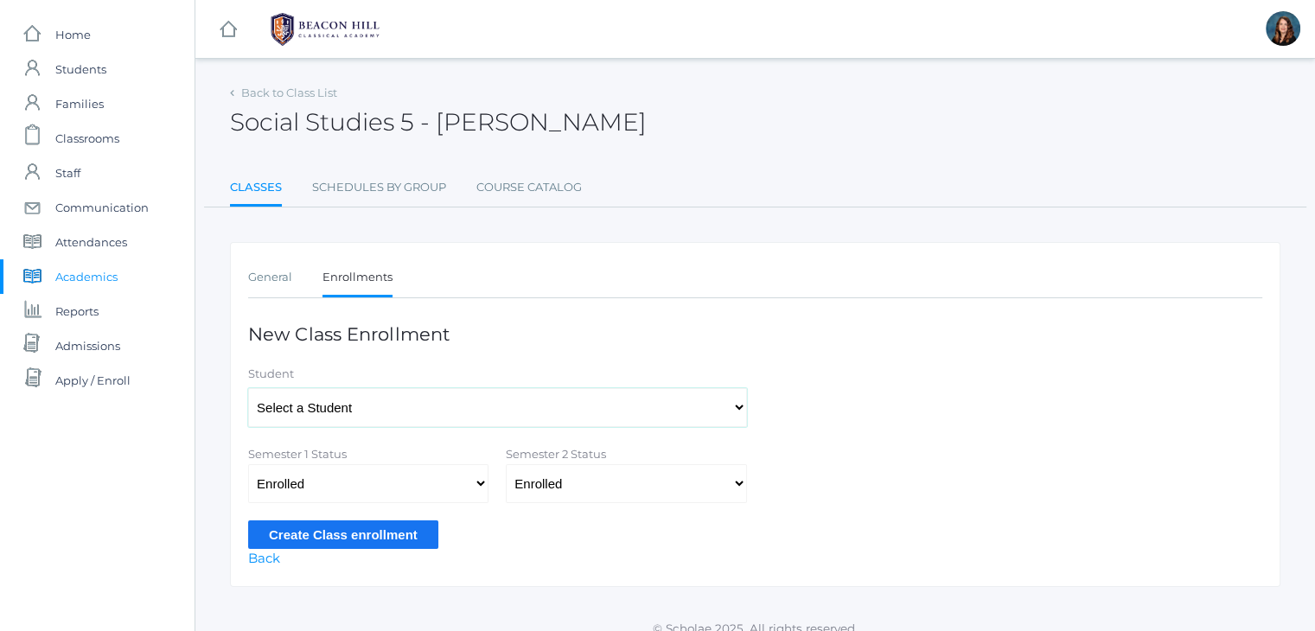
click at [379, 407] on select "Select a Student Abdulla, Charlotte Abdulla, Phoenix Abrea, Grayson Abrea, Domi…" at bounding box center [497, 407] width 499 height 39
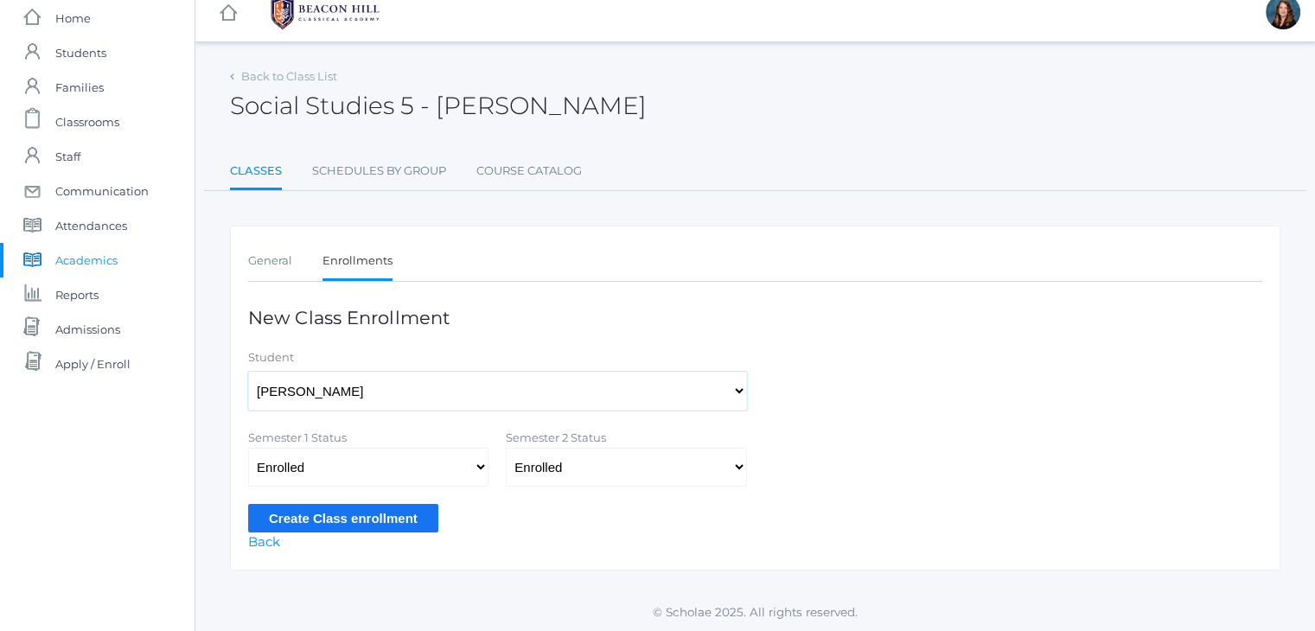
click at [374, 397] on select "Select a Student Abdulla, Charlotte Abdulla, Phoenix Abrea, Grayson Abrea, Domi…" at bounding box center [497, 391] width 499 height 39
select select "4416"
click at [248, 372] on select "Select a Student Abdulla, Charlotte Abdulla, Phoenix Abrea, Grayson Abrea, Domi…" at bounding box center [497, 391] width 499 height 39
click at [361, 510] on input "Create Class enrollment" at bounding box center [343, 518] width 190 height 29
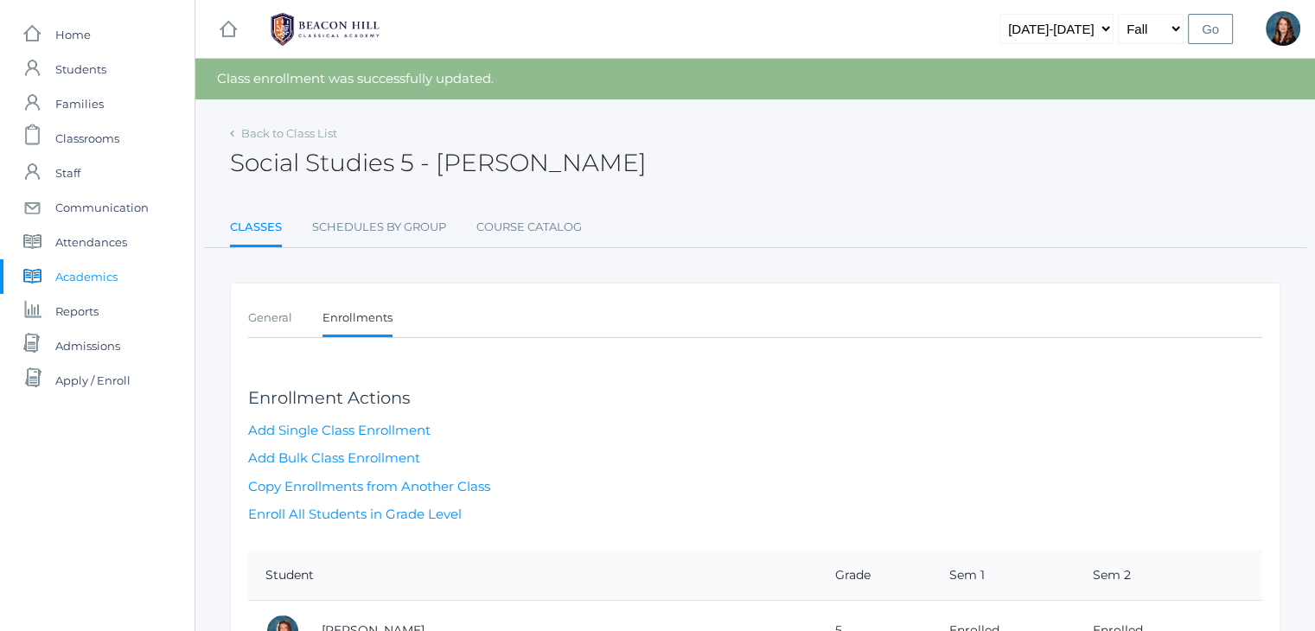
click at [107, 270] on span "Academics" at bounding box center [86, 276] width 62 height 35
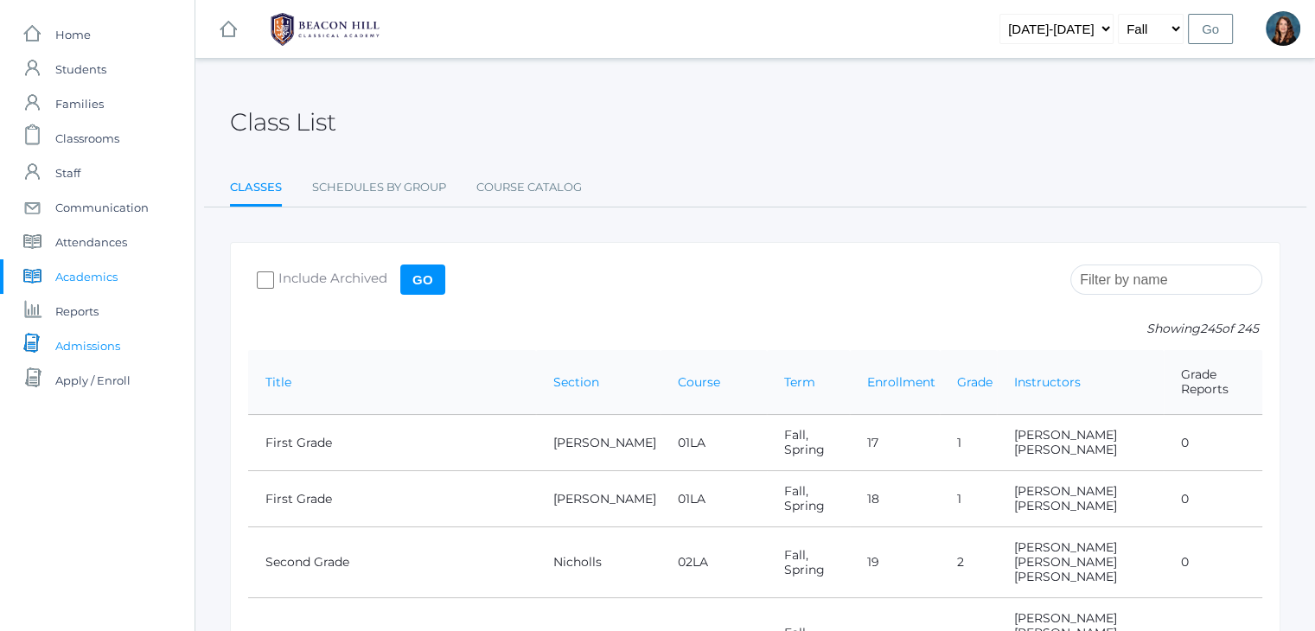
click at [87, 345] on span "Admissions" at bounding box center [87, 346] width 65 height 35
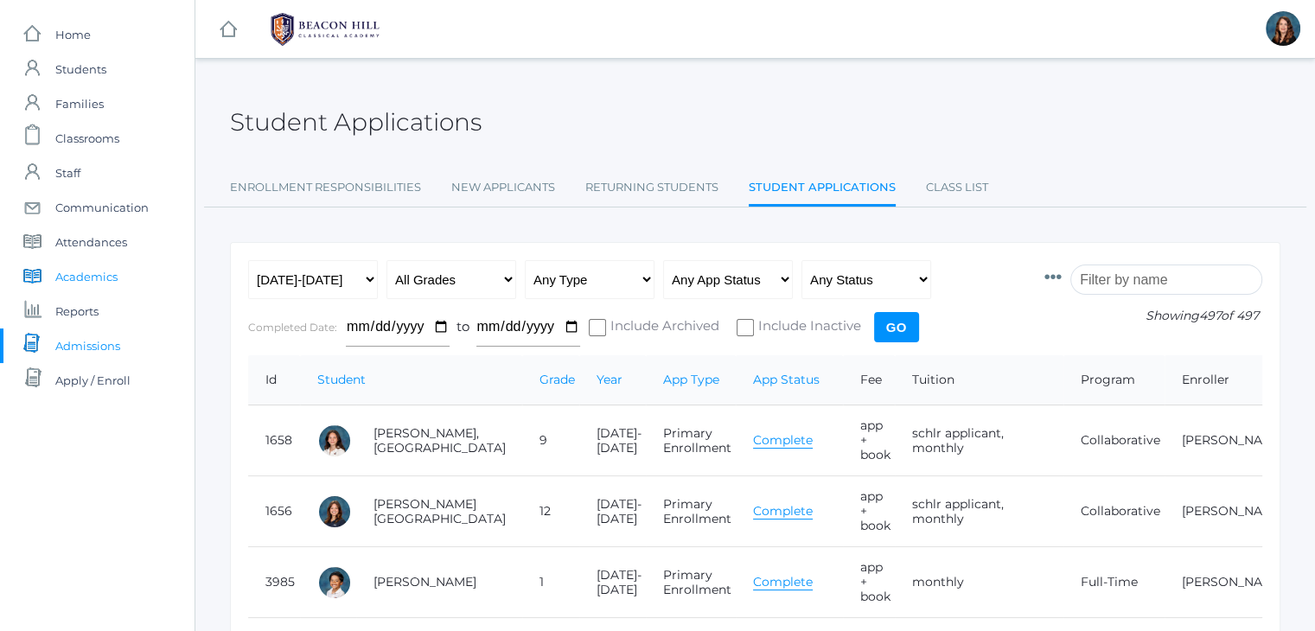
click at [76, 282] on span "Academics" at bounding box center [86, 276] width 62 height 35
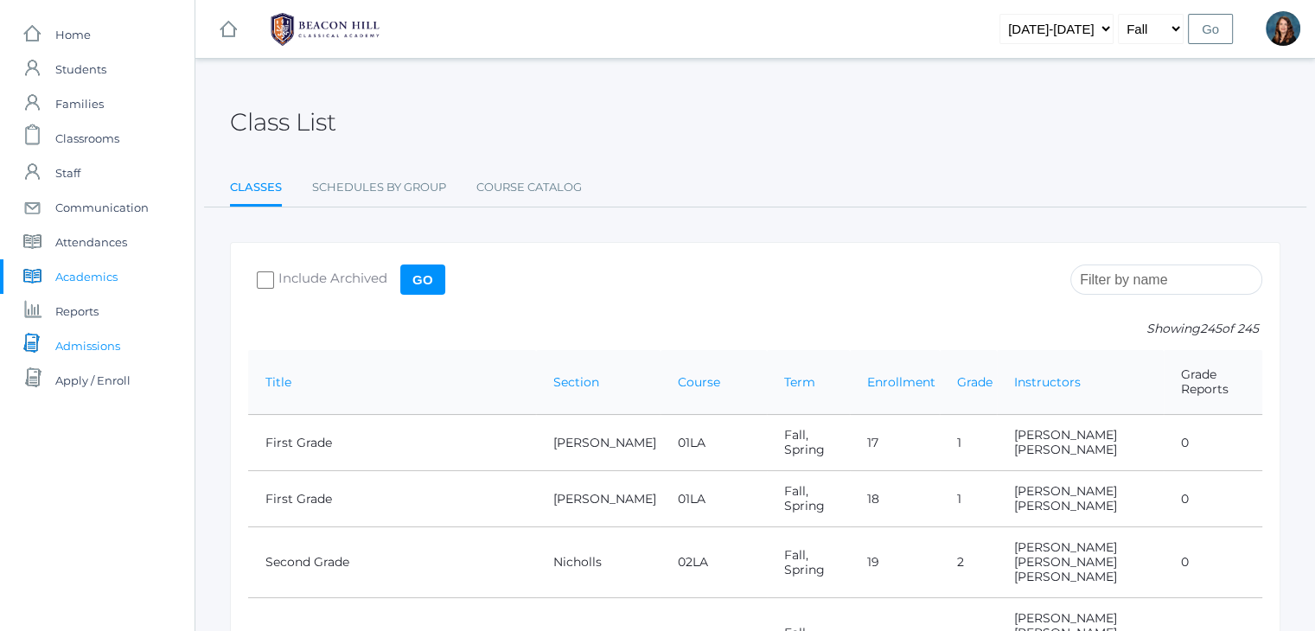
click at [112, 348] on span "Admissions" at bounding box center [87, 346] width 65 height 35
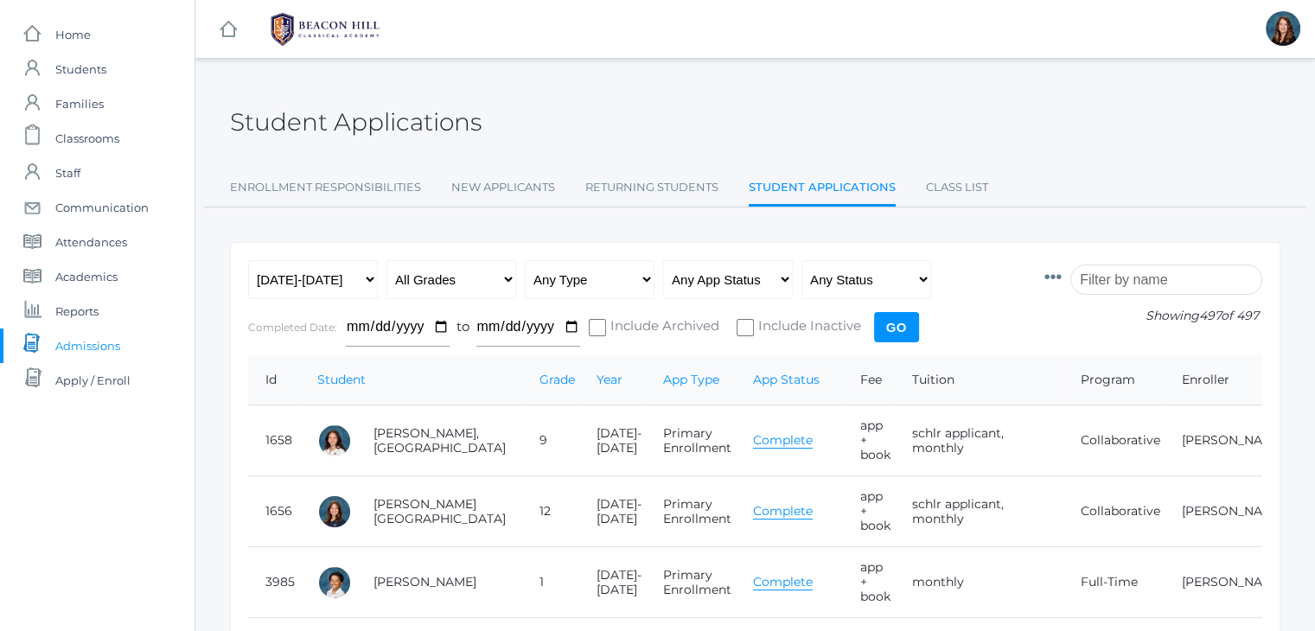
click at [1145, 272] on input "search" at bounding box center [1167, 280] width 192 height 30
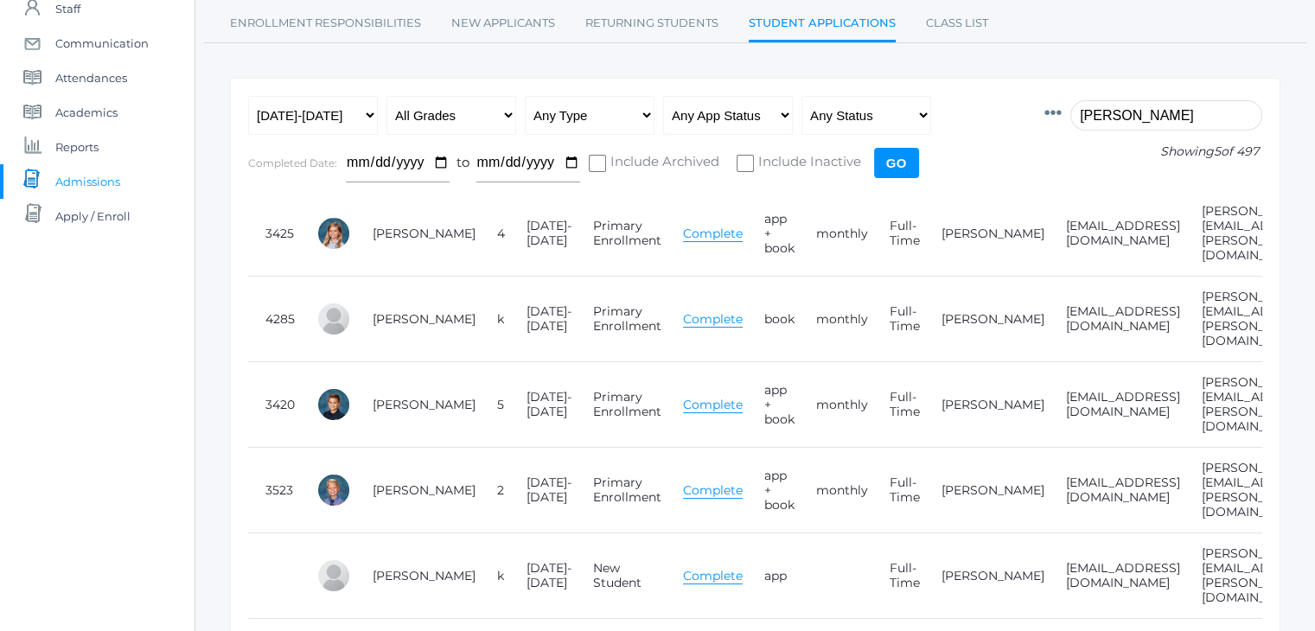
scroll to position [166, 0]
type input "[PERSON_NAME]"
click at [942, 224] on link "[PERSON_NAME]" at bounding box center [993, 232] width 103 height 16
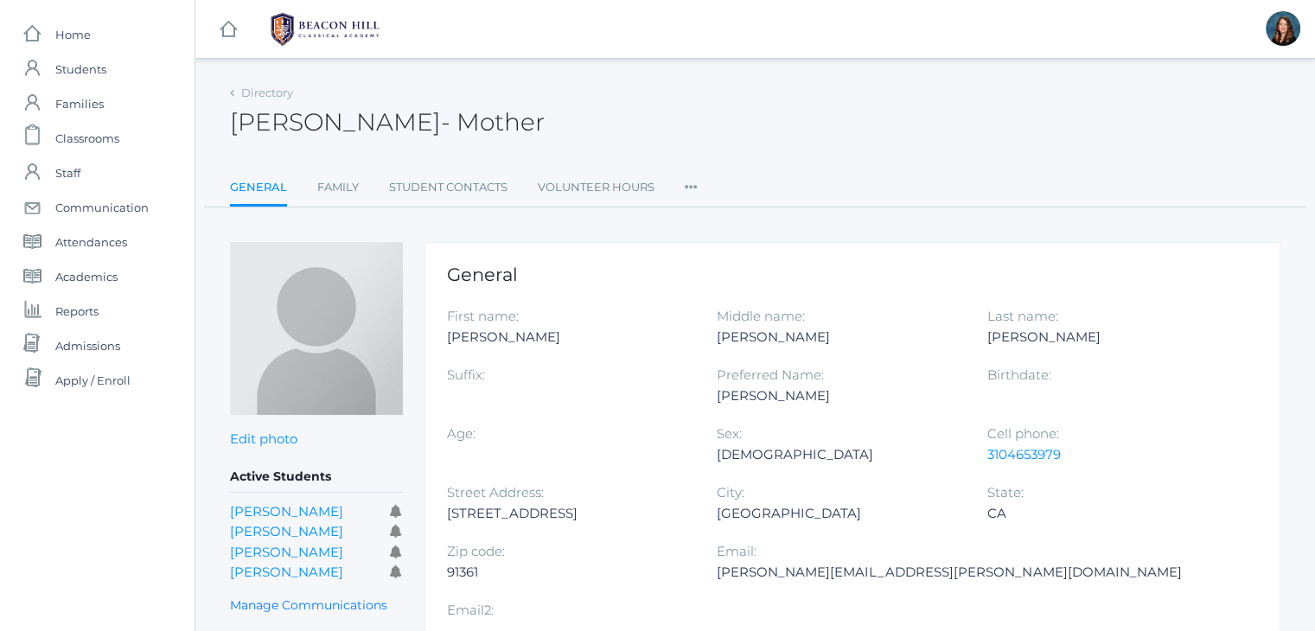
click at [692, 192] on icon at bounding box center [691, 181] width 13 height 23
click at [723, 266] on link "User Access" at bounding box center [754, 257] width 104 height 35
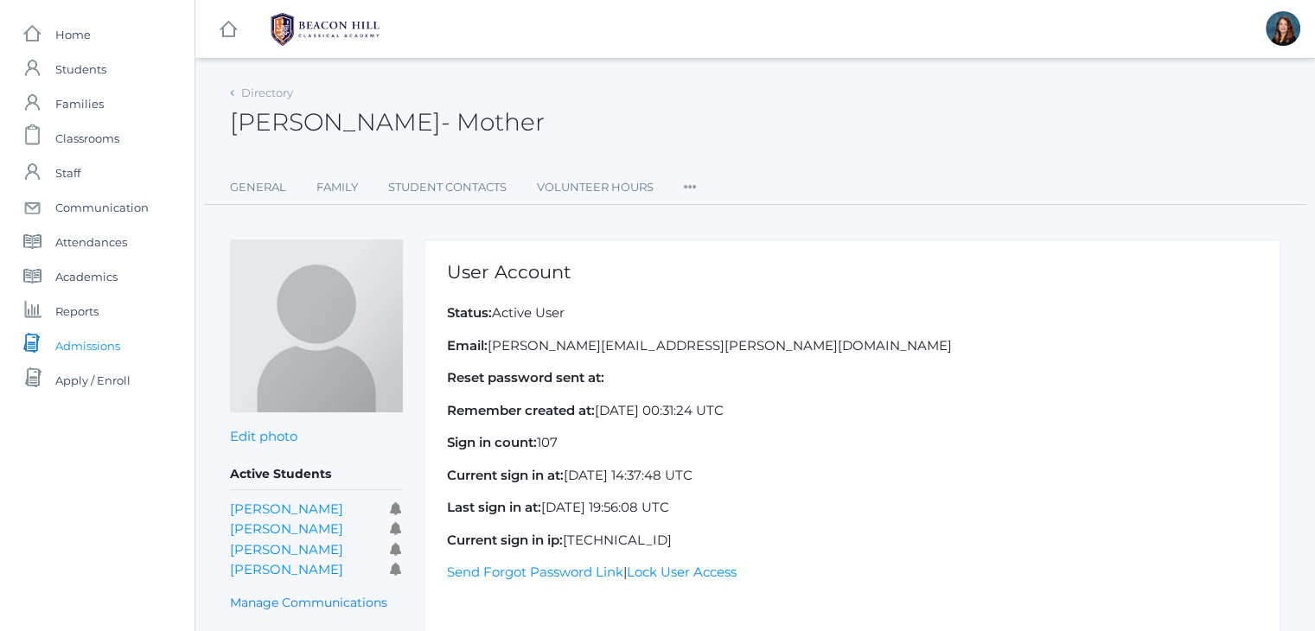
click at [103, 347] on span "Admissions" at bounding box center [87, 346] width 65 height 35
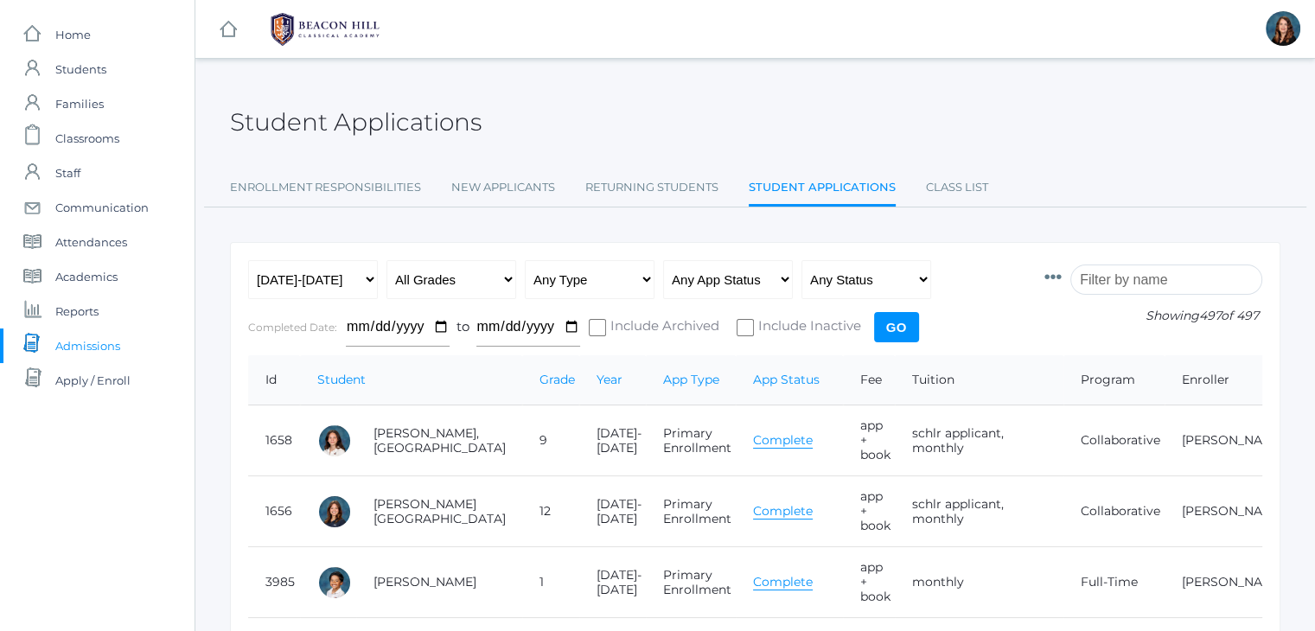
click at [1124, 281] on input "search" at bounding box center [1167, 280] width 192 height 30
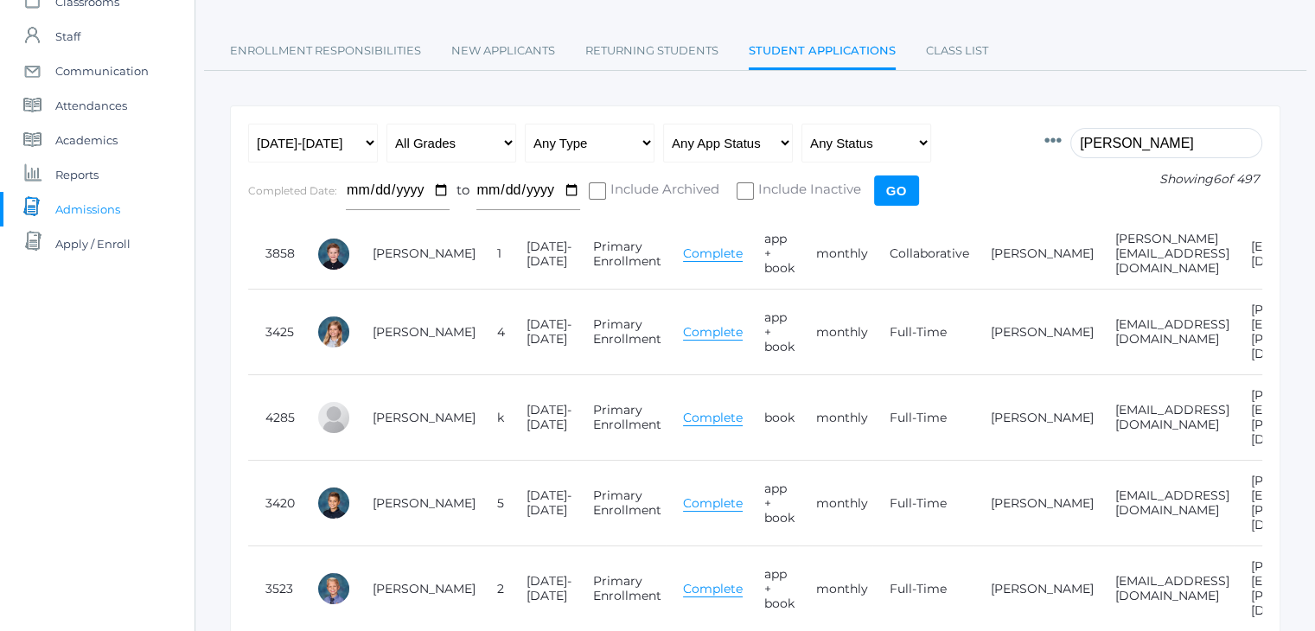
scroll to position [0, 220]
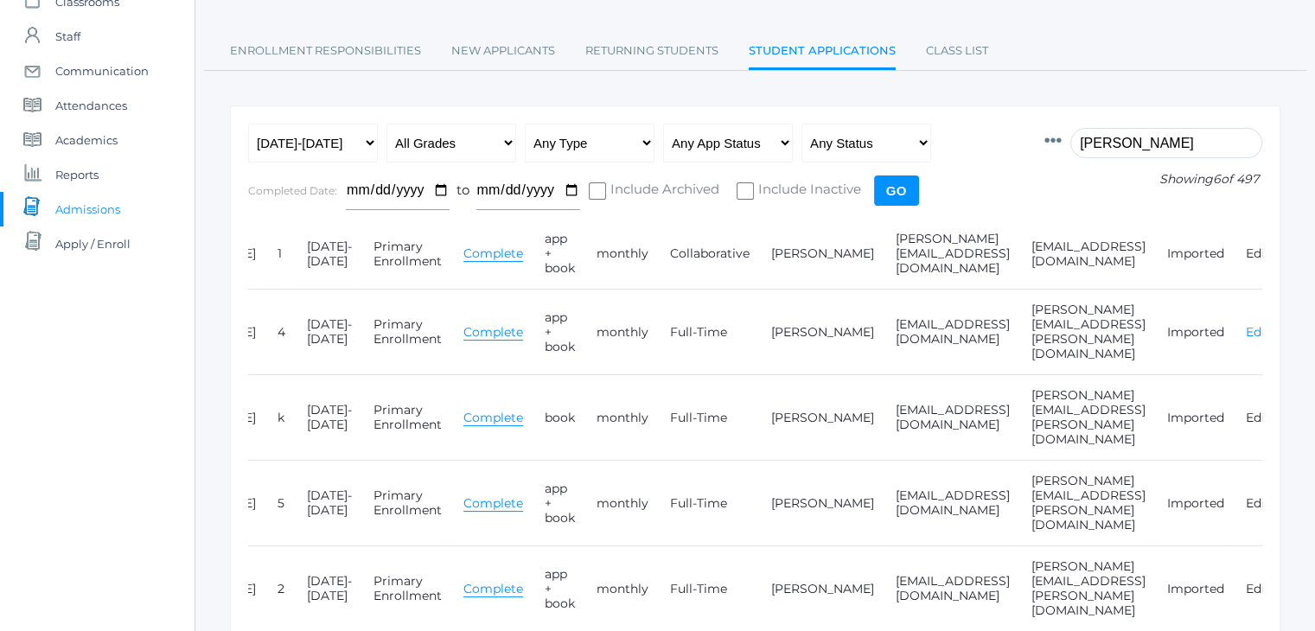
type input "[PERSON_NAME]"
click at [1246, 324] on link "Edit" at bounding box center [1258, 332] width 24 height 16
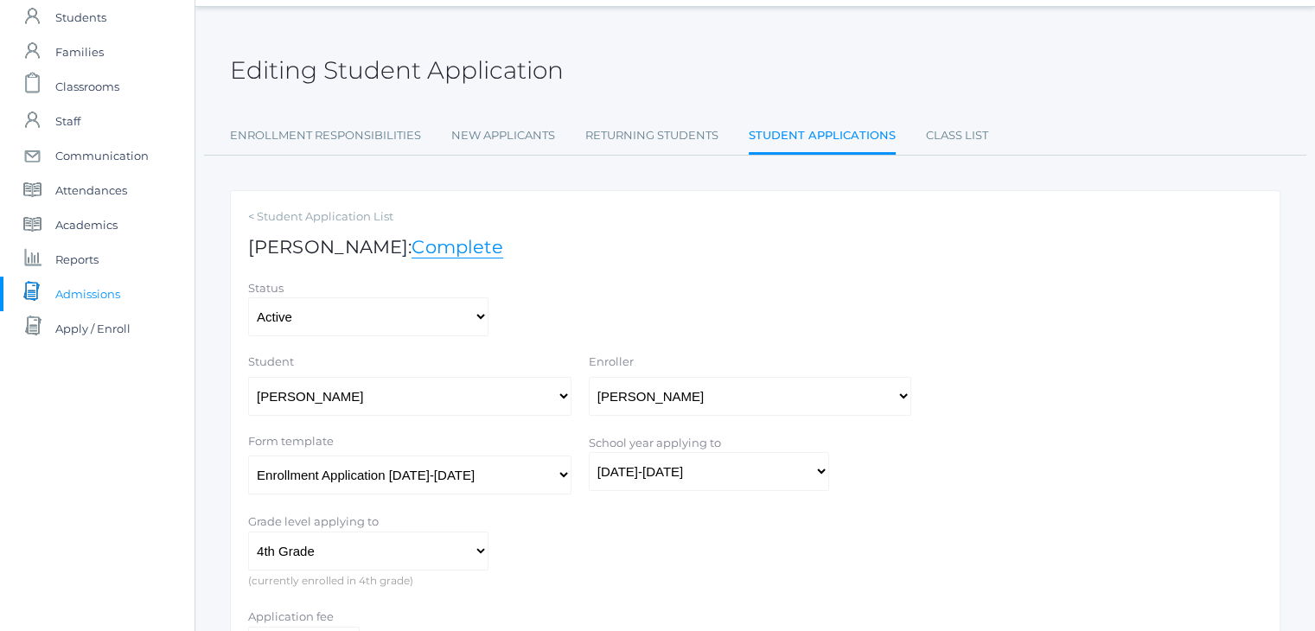
scroll to position [54, 0]
click at [80, 285] on span "Admissions" at bounding box center [87, 292] width 65 height 35
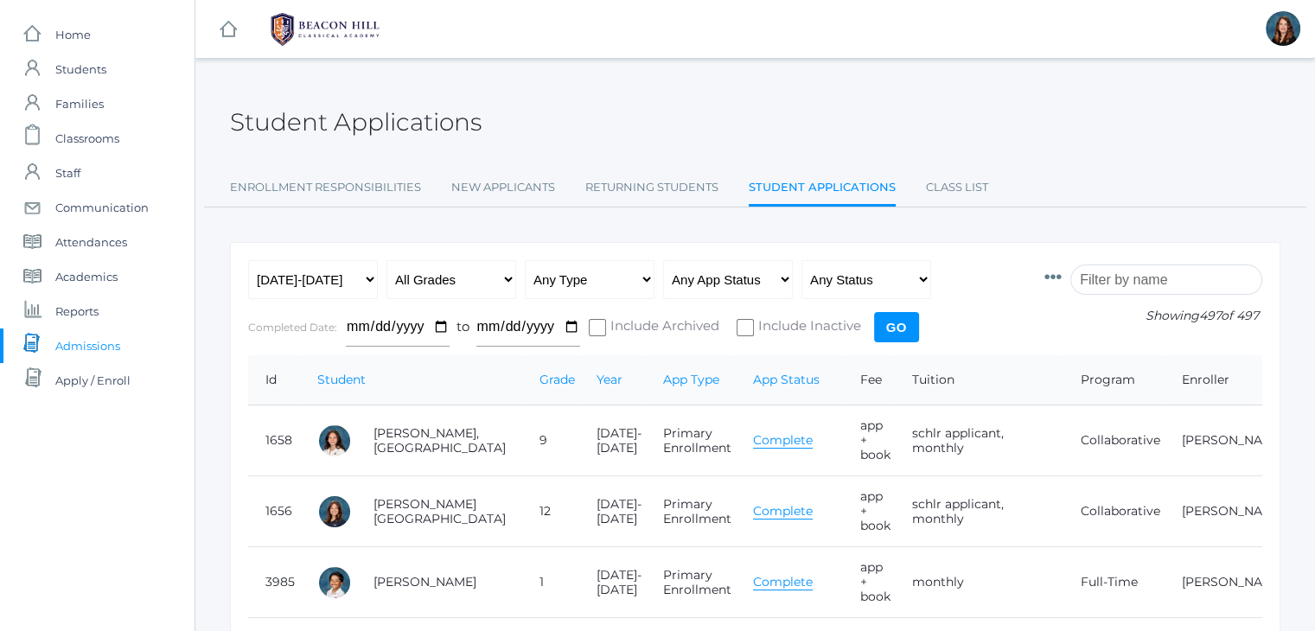
click at [1128, 278] on input "search" at bounding box center [1167, 280] width 192 height 30
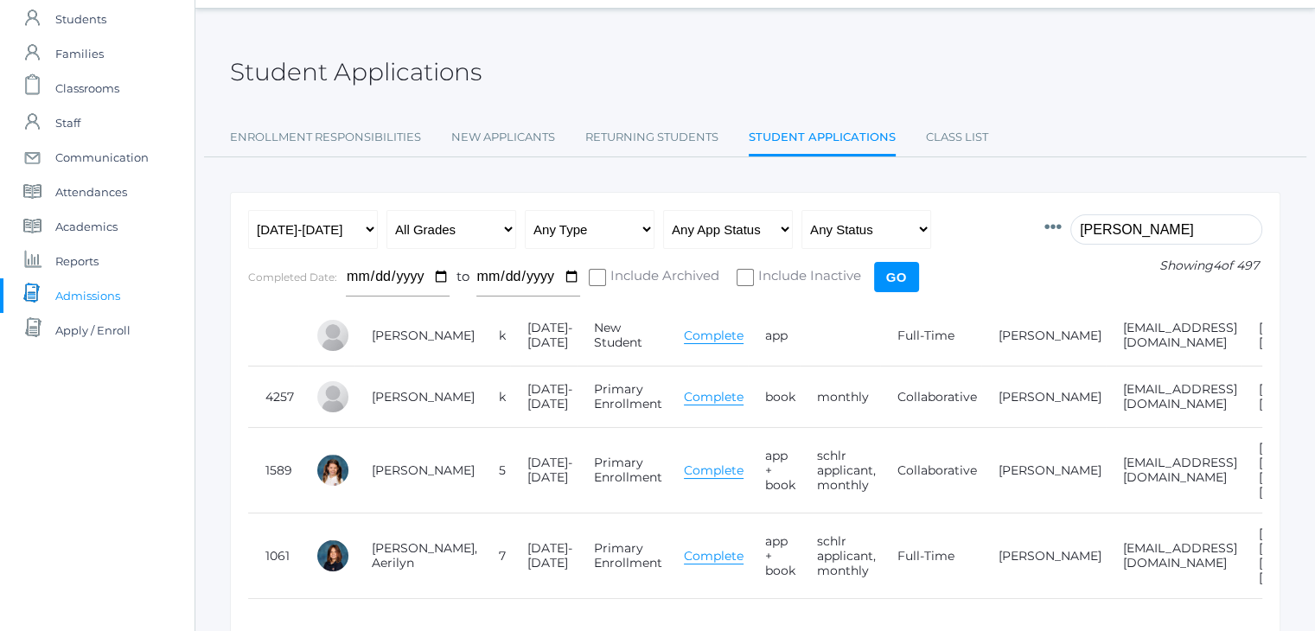
scroll to position [61, 0]
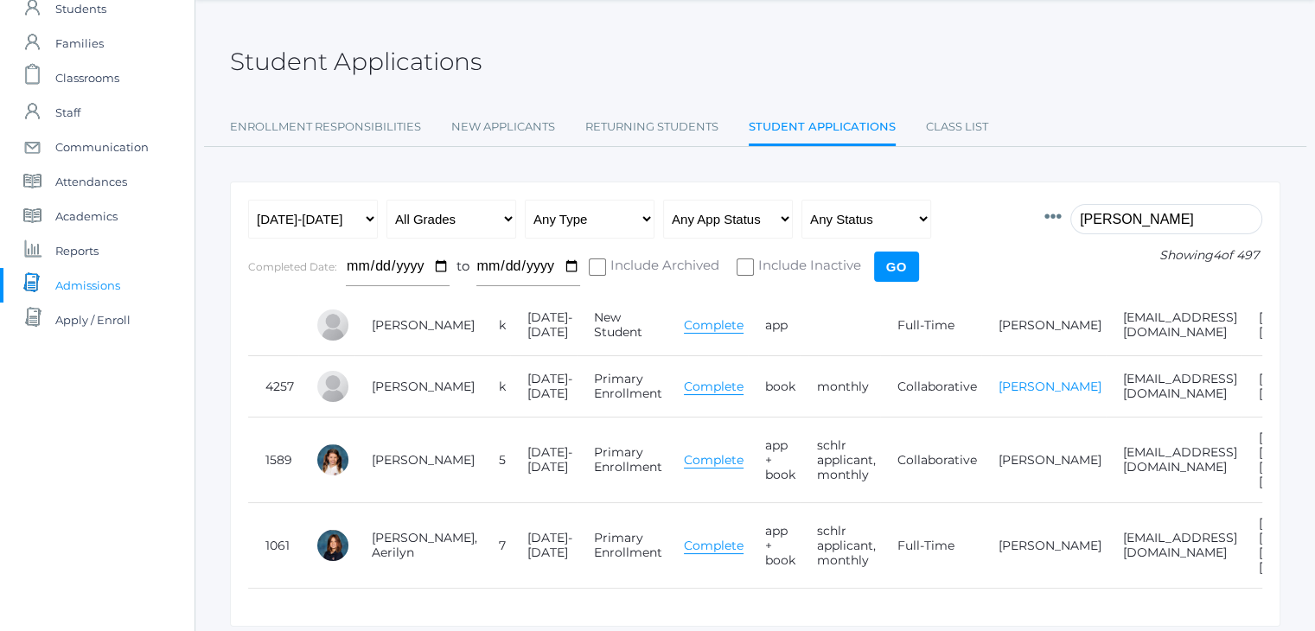
type input "[PERSON_NAME]"
click at [999, 393] on link "[PERSON_NAME]" at bounding box center [1050, 387] width 103 height 16
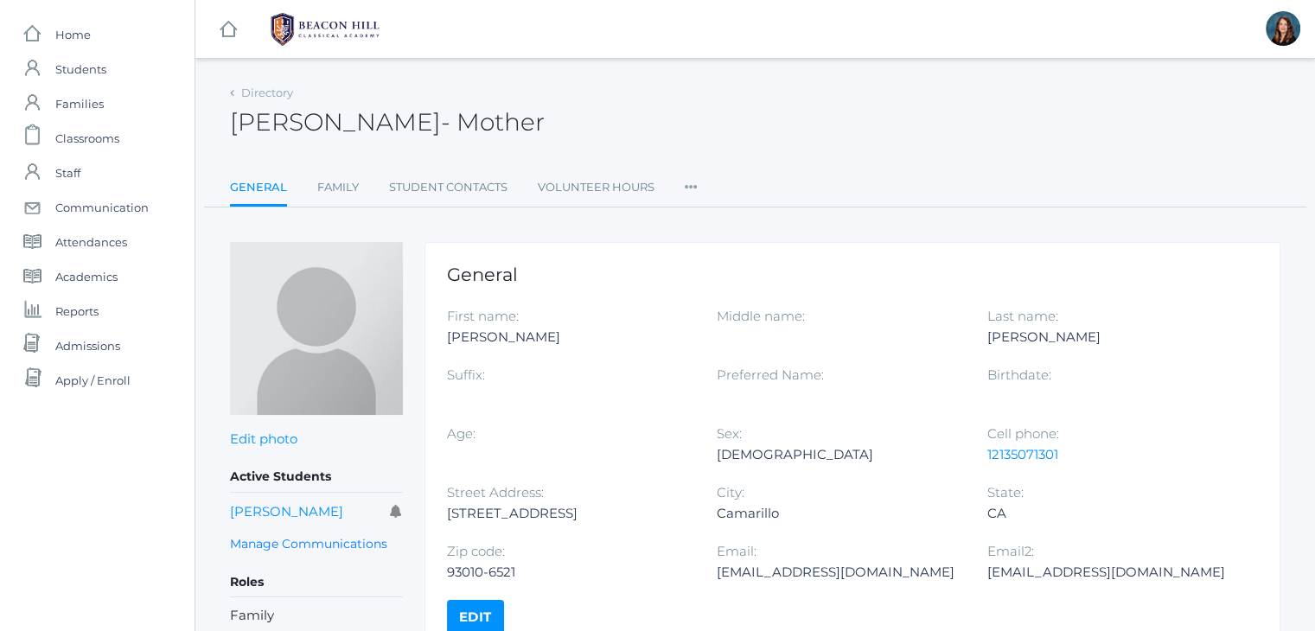
click at [685, 188] on icon at bounding box center [691, 181] width 13 height 23
click at [748, 251] on link "User Access" at bounding box center [754, 257] width 104 height 35
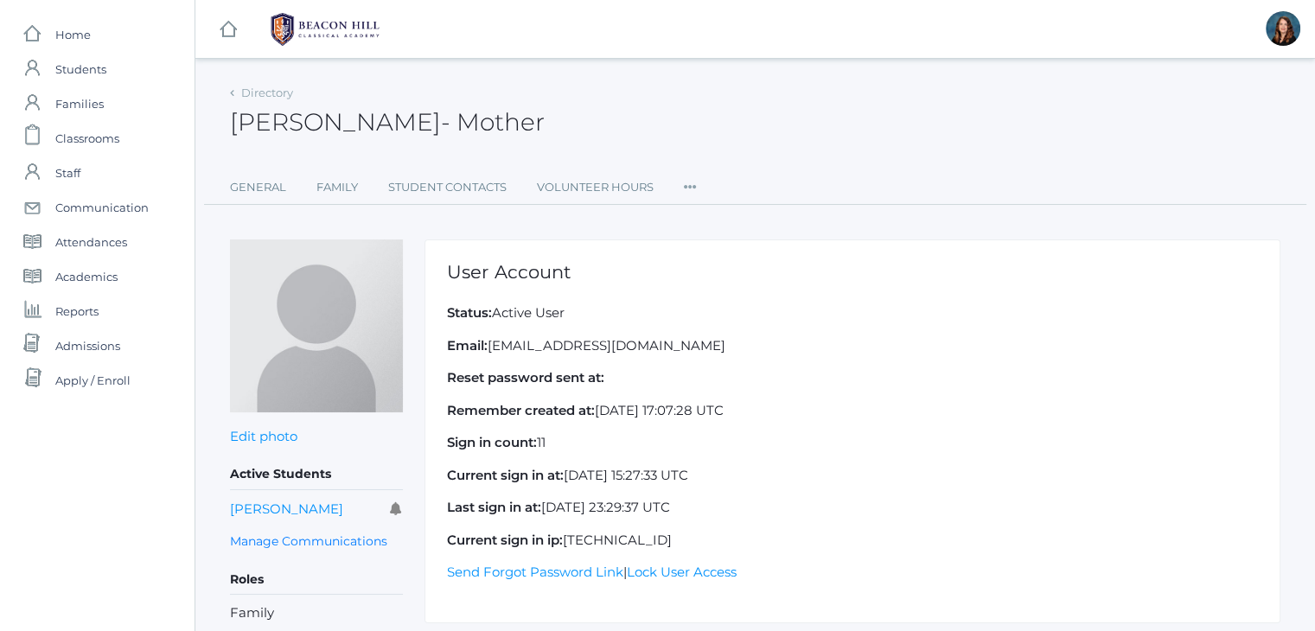
click at [695, 184] on icon at bounding box center [690, 181] width 13 height 23
click at [759, 284] on link "Permissions" at bounding box center [753, 294] width 104 height 35
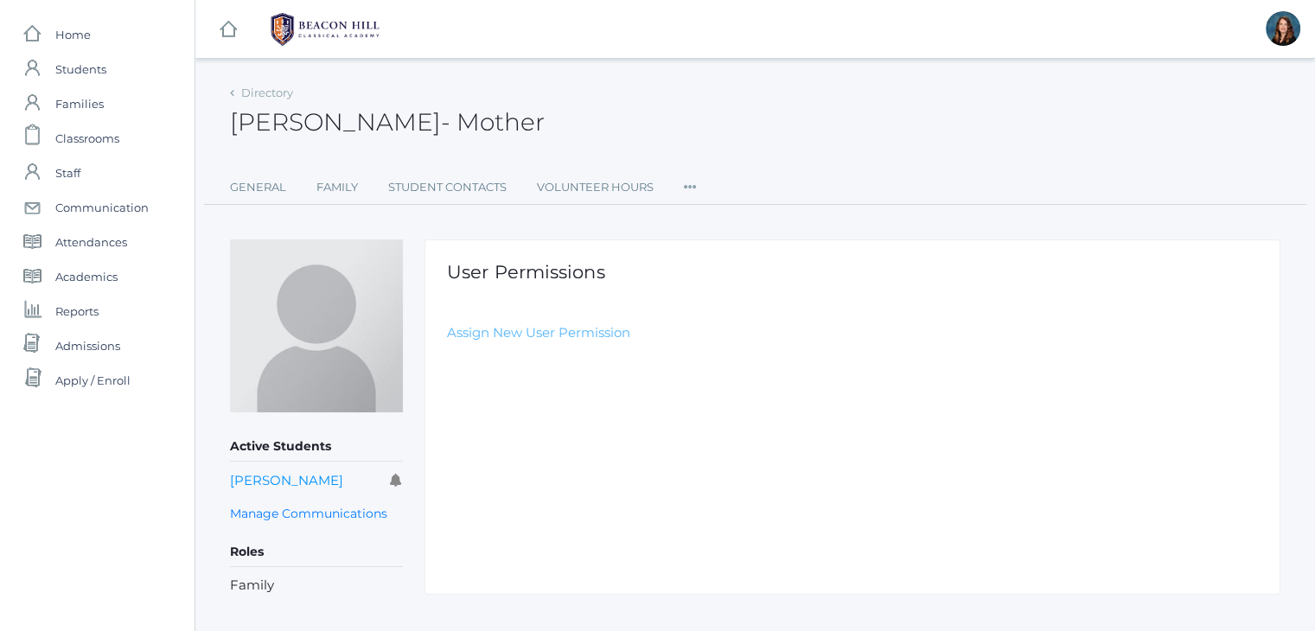
click at [567, 325] on link "Assign New User Permission" at bounding box center [538, 332] width 183 height 16
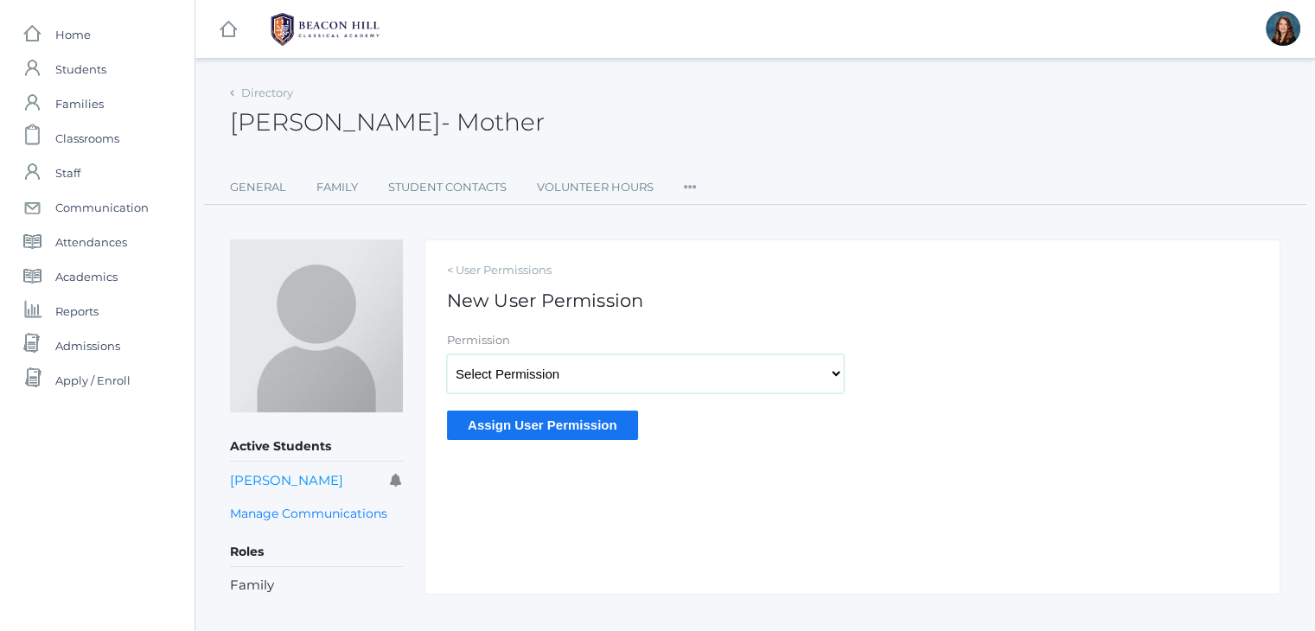
click at [546, 374] on select "Select Permission Accounting Admin Academic Admin Transcript Admin Admissions A…" at bounding box center [645, 374] width 397 height 39
select select "9"
click at [447, 355] on select "Select Permission Accounting Admin Academic Admin Transcript Admin Admissions A…" at bounding box center [645, 374] width 397 height 39
click at [534, 423] on input "Assign User Permission" at bounding box center [542, 425] width 191 height 29
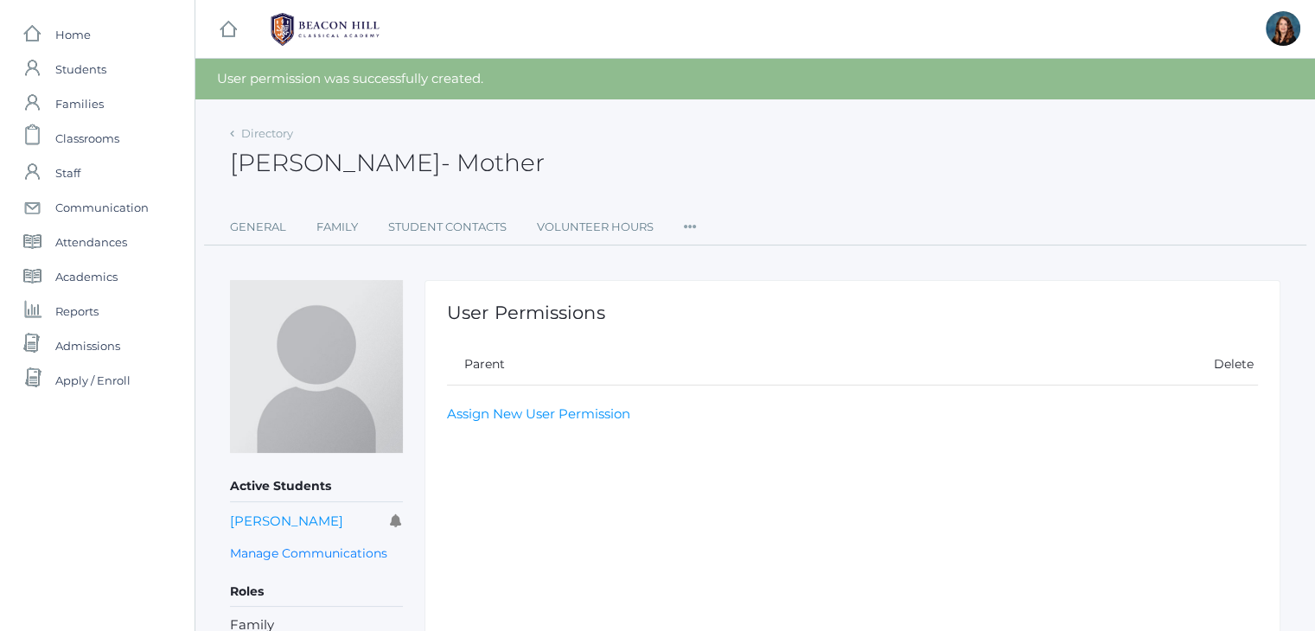
click at [686, 226] on icon at bounding box center [690, 221] width 13 height 23
click at [722, 298] on link "User Access" at bounding box center [753, 297] width 104 height 35
